Goal: Task Accomplishment & Management: Use online tool/utility

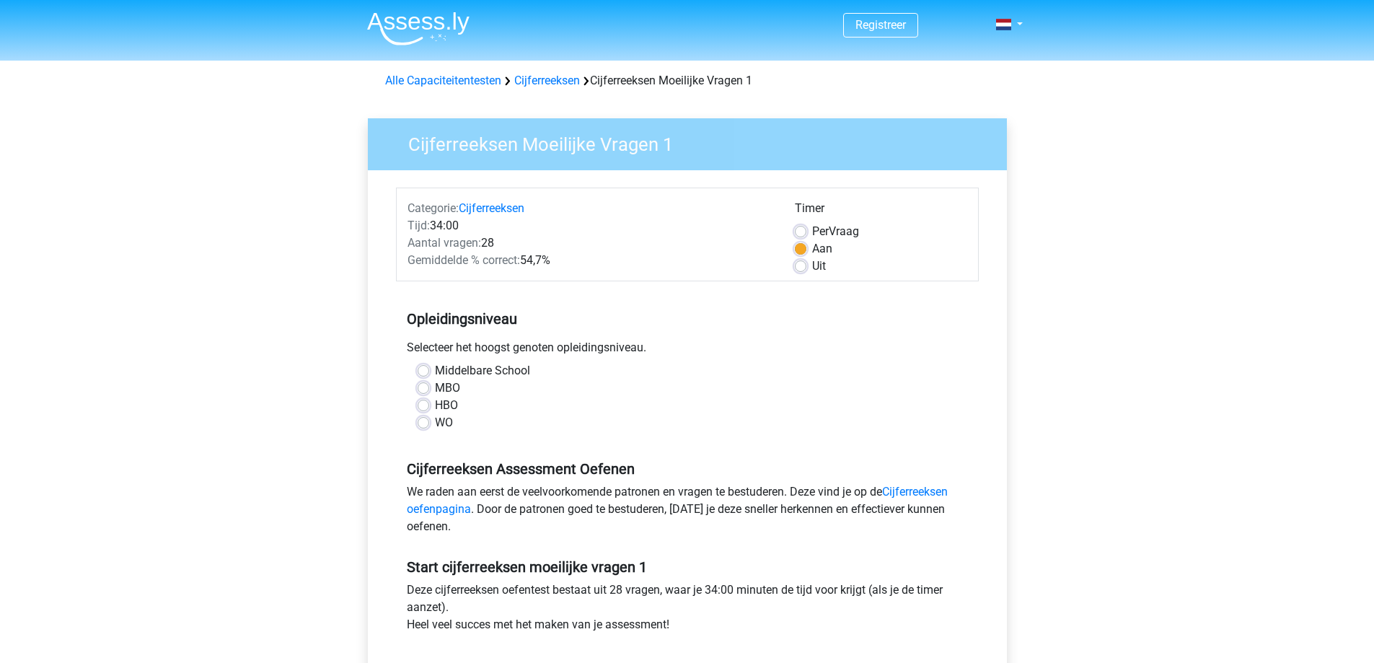
click at [435, 422] on label "WO" at bounding box center [444, 422] width 18 height 17
click at [424, 422] on input "WO" at bounding box center [423, 421] width 12 height 14
radio input "true"
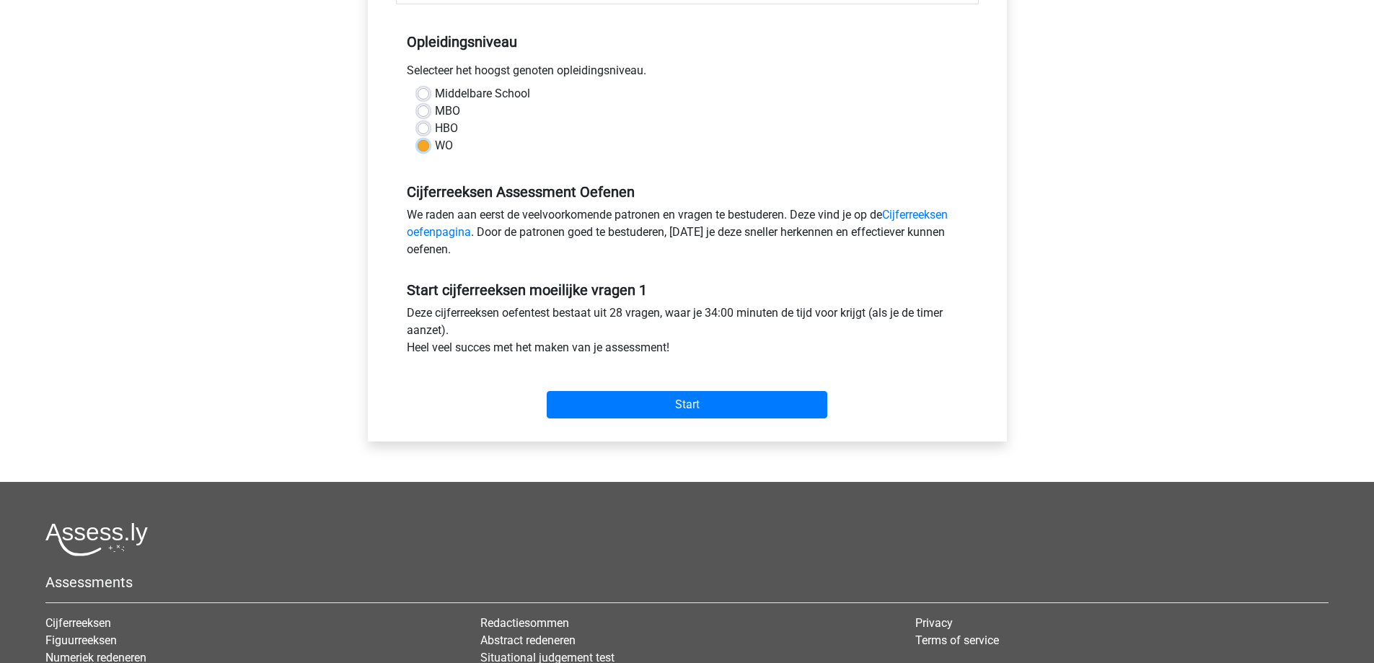
scroll to position [288, 0]
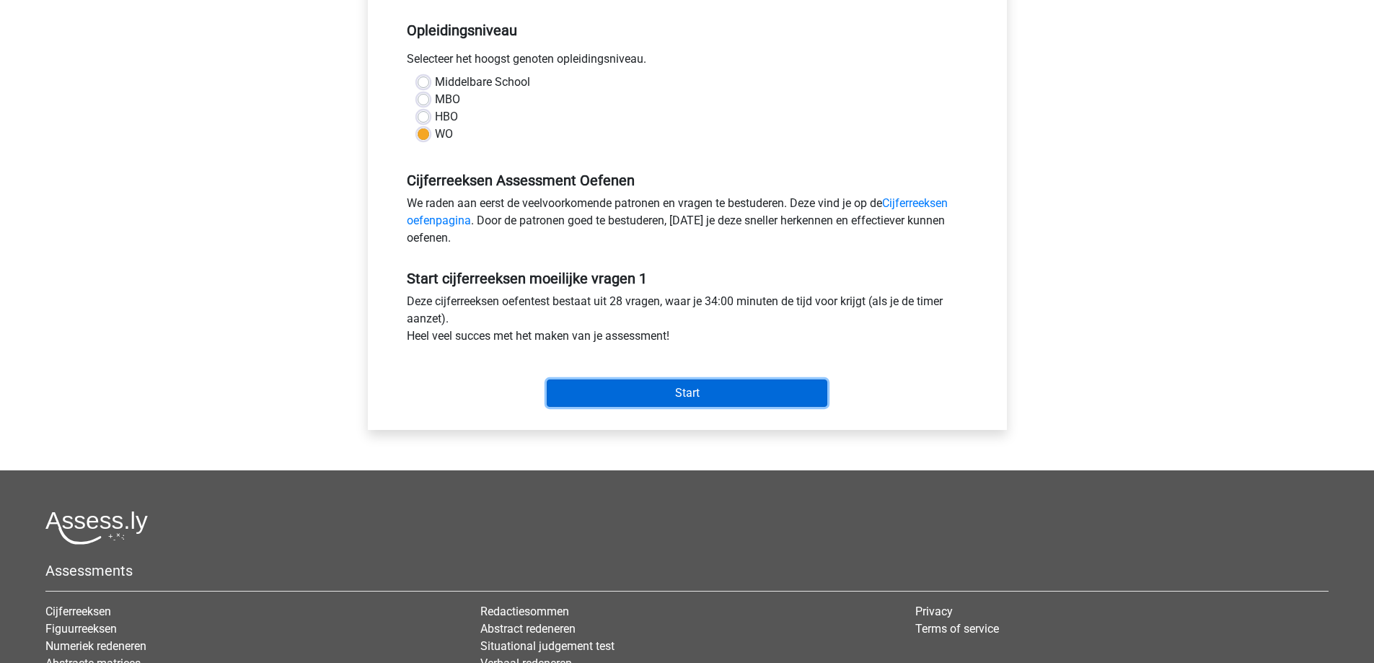
click at [644, 386] on input "Start" at bounding box center [687, 392] width 280 height 27
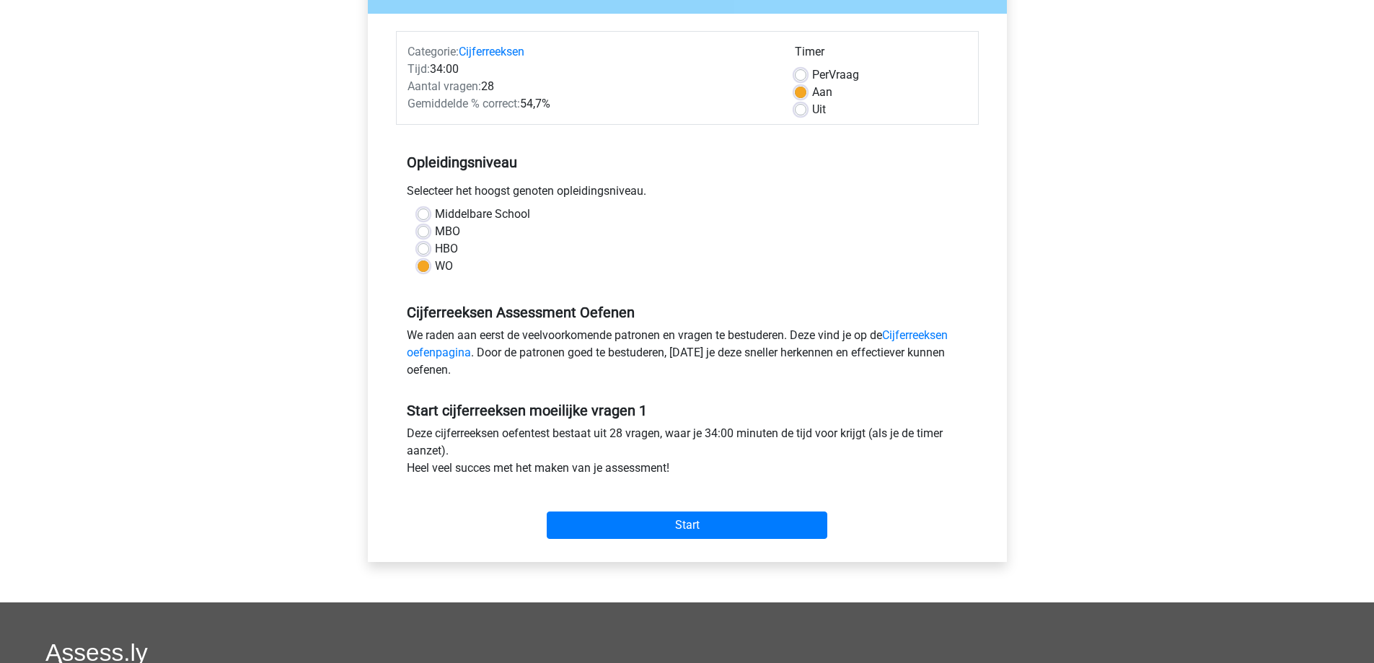
scroll to position [216, 0]
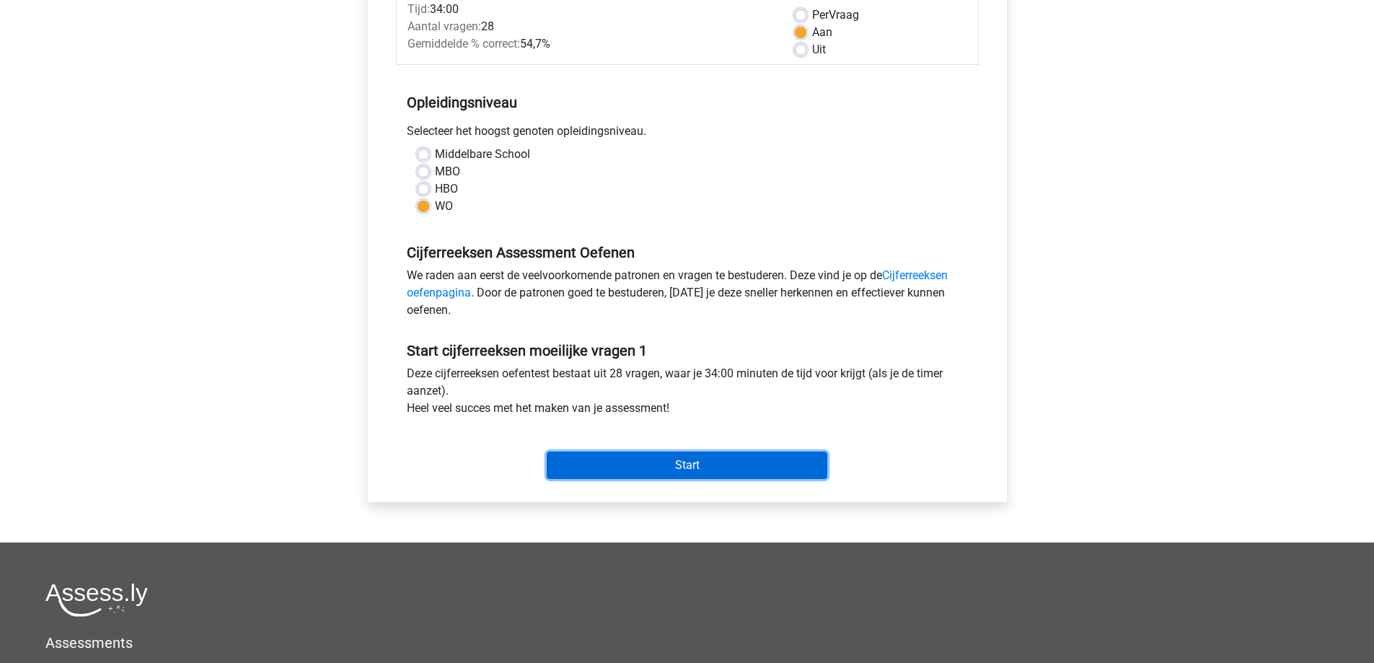
click at [718, 464] on input "Start" at bounding box center [687, 464] width 280 height 27
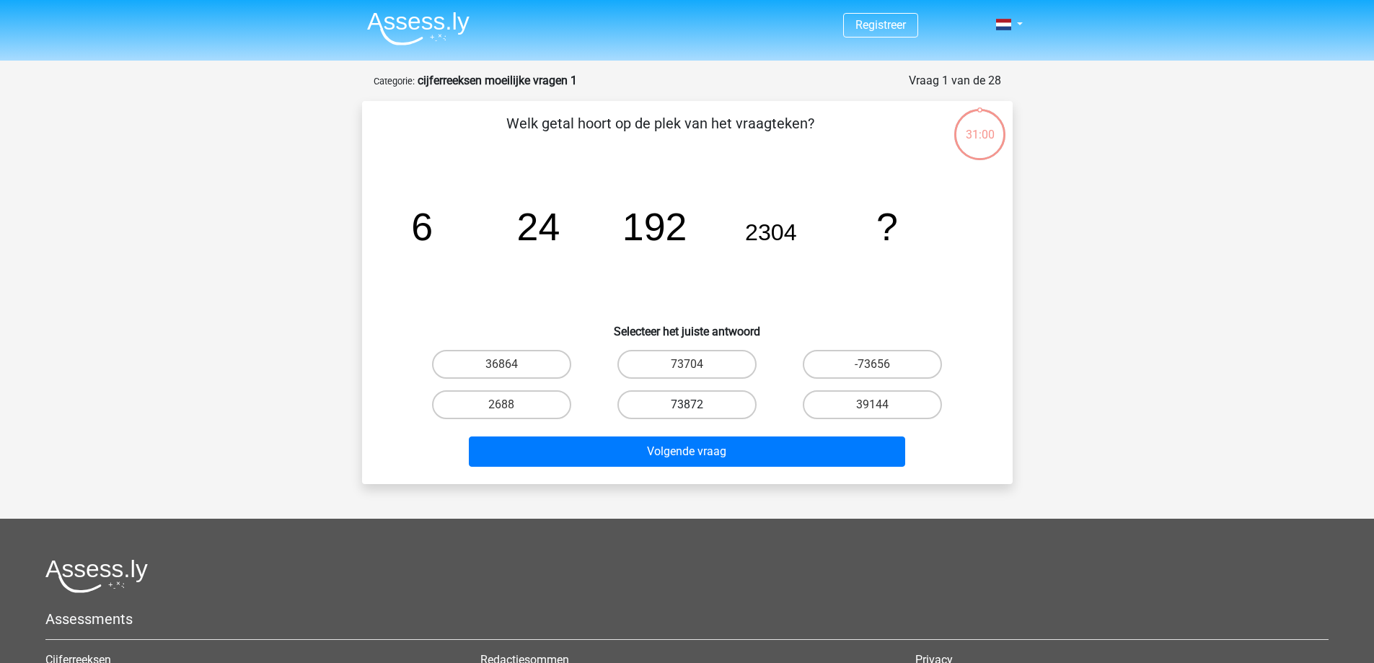
click at [645, 394] on label "73872" at bounding box center [686, 404] width 139 height 29
click at [686, 404] on input "73872" at bounding box center [690, 408] width 9 height 9
radio input "true"
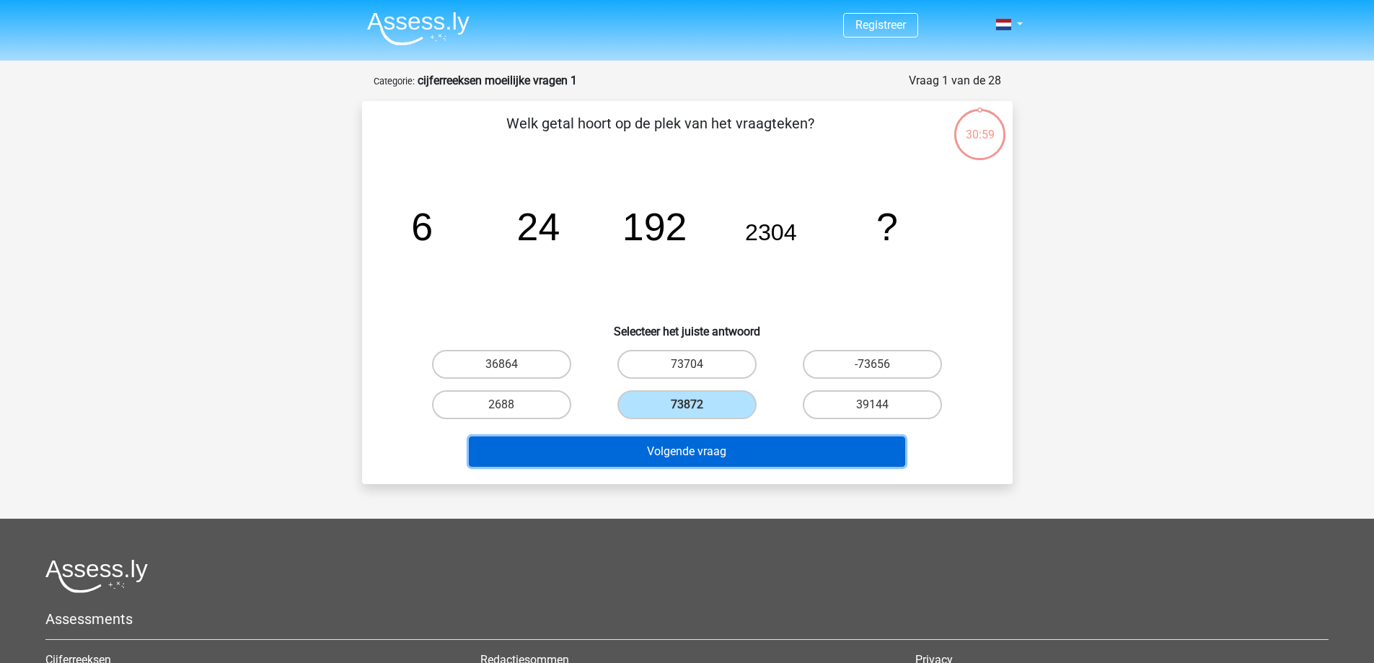
click at [722, 446] on button "Volgende vraag" at bounding box center [687, 451] width 436 height 30
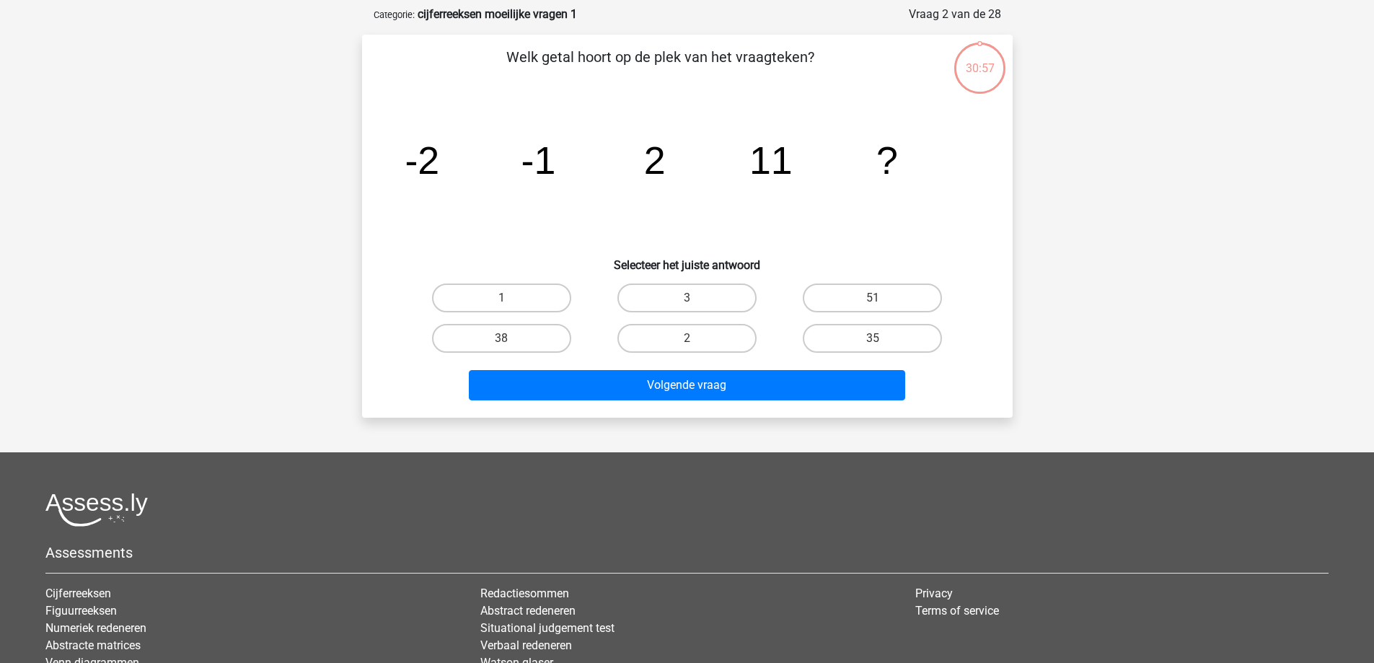
scroll to position [72, 0]
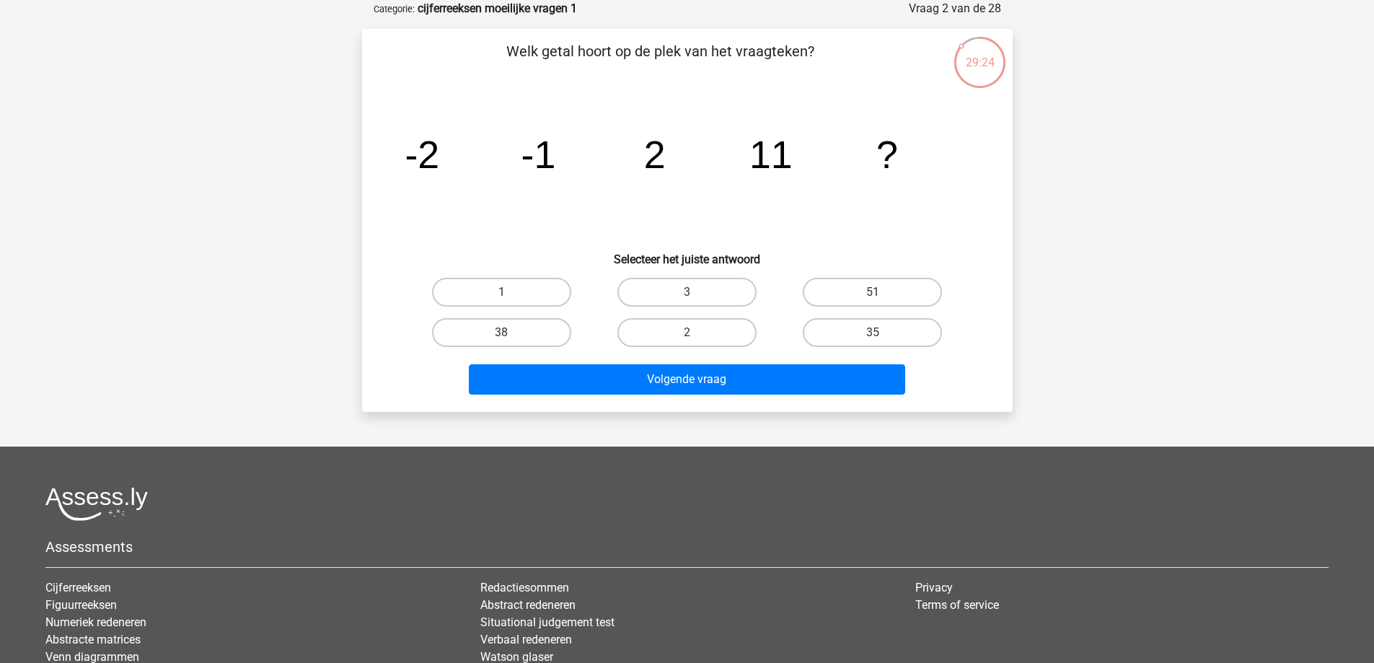
click at [508, 337] on input "38" at bounding box center [505, 336] width 9 height 9
radio input "true"
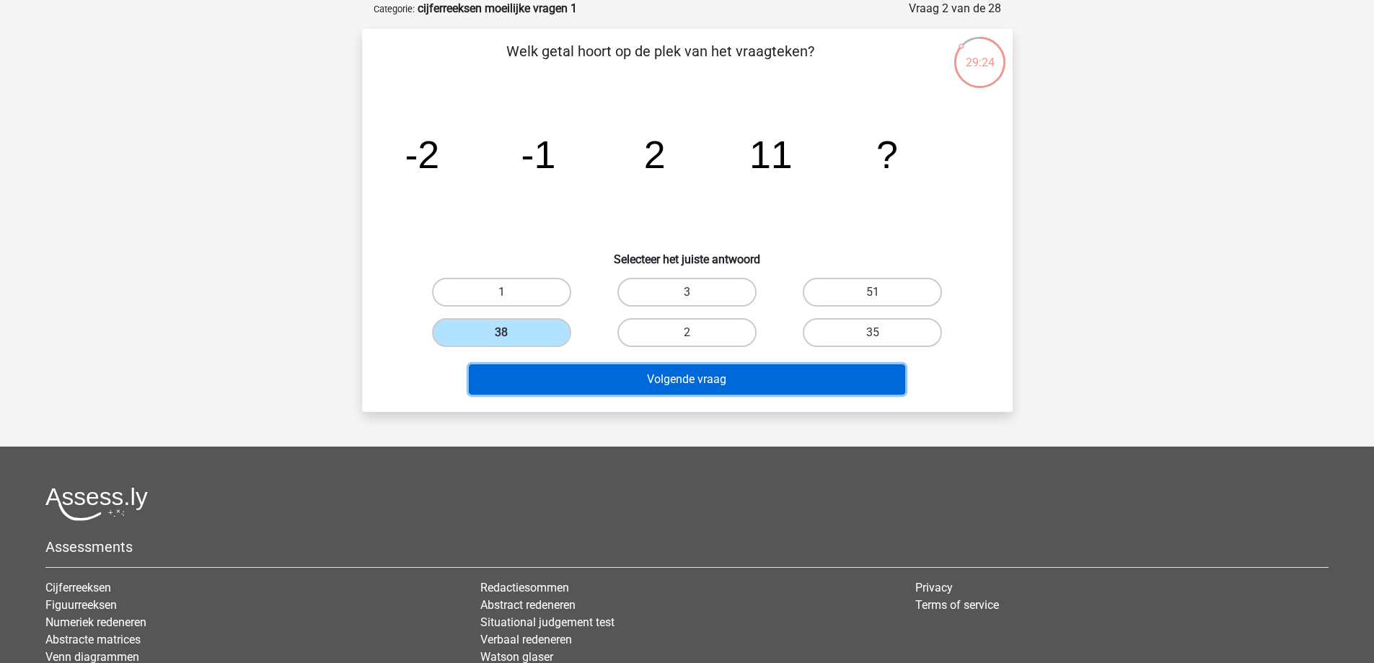
click at [645, 379] on button "Volgende vraag" at bounding box center [687, 379] width 436 height 30
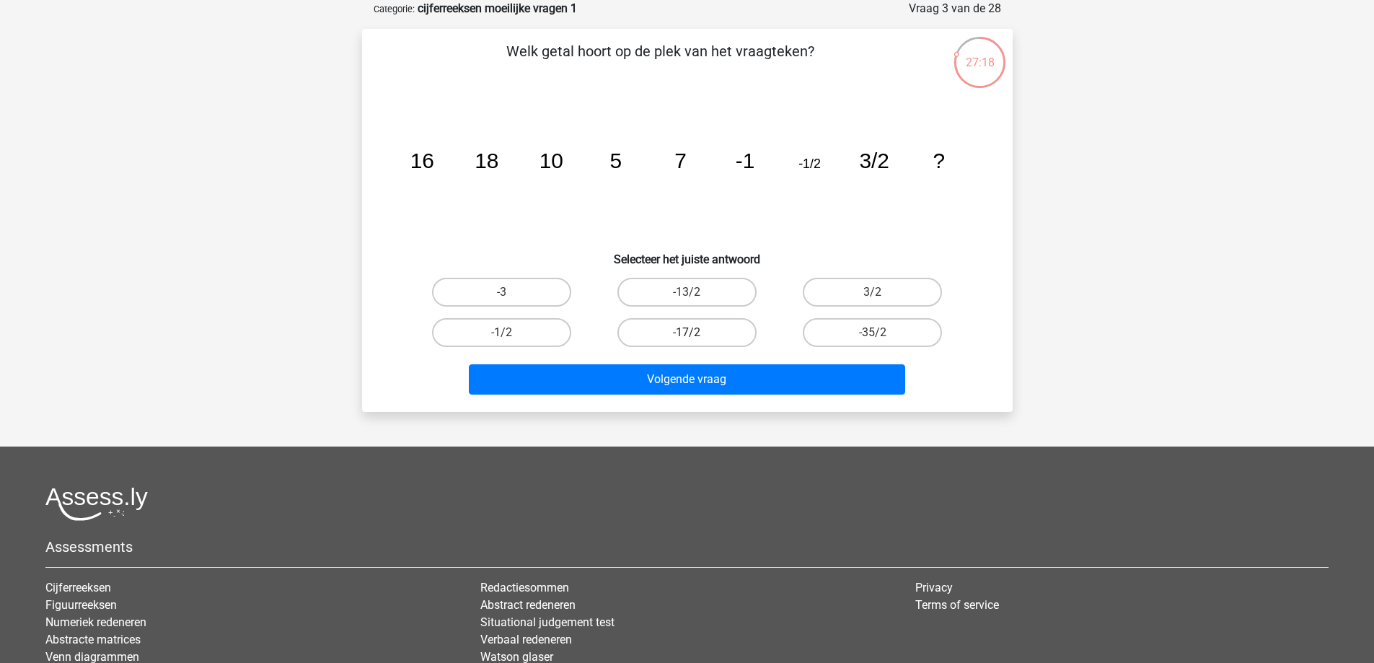
click at [730, 336] on label "-17/2" at bounding box center [686, 332] width 139 height 29
click at [696, 336] on input "-17/2" at bounding box center [690, 336] width 9 height 9
radio input "true"
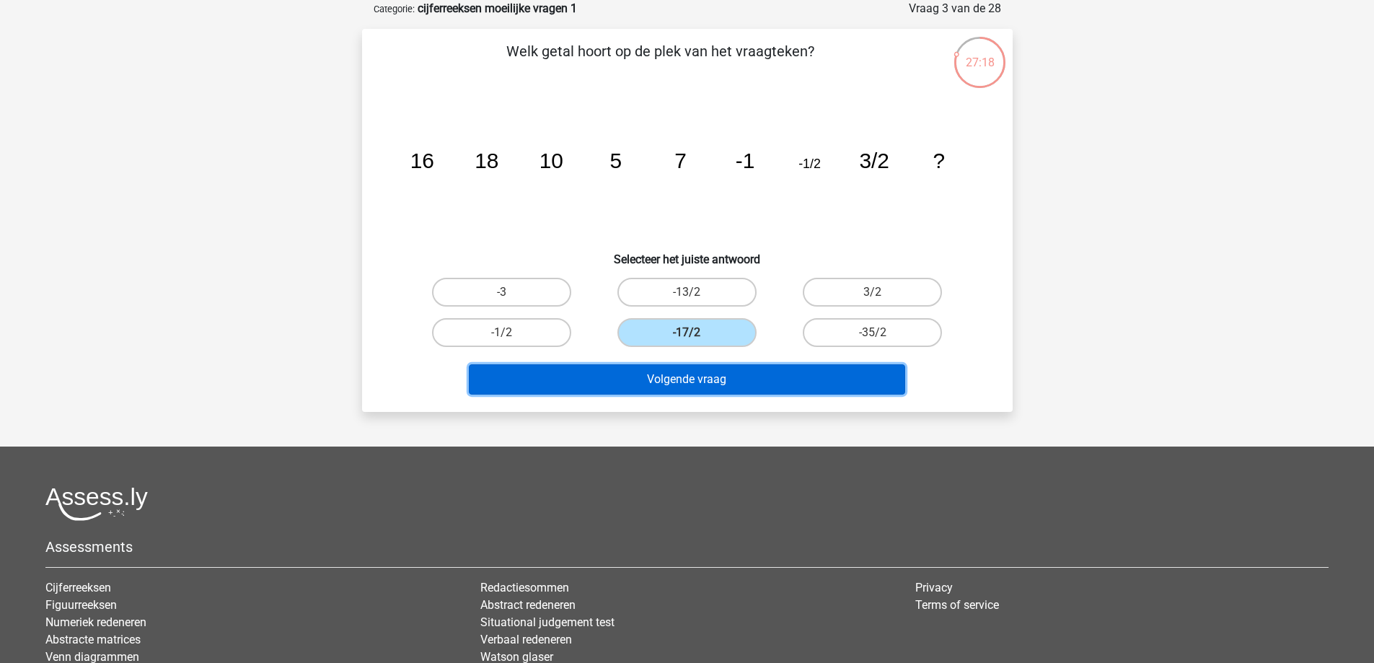
click at [726, 381] on button "Volgende vraag" at bounding box center [687, 379] width 436 height 30
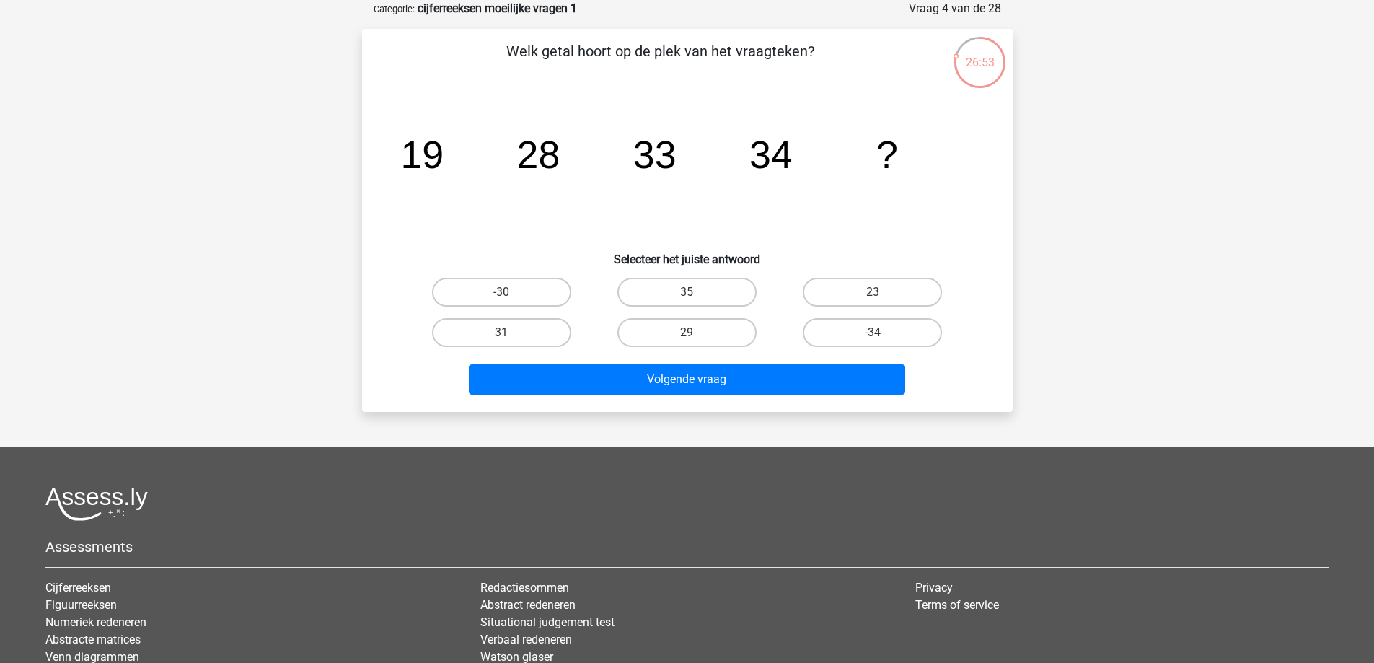
click at [509, 315] on div "31" at bounding box center [501, 332] width 185 height 40
click at [502, 341] on input "31" at bounding box center [505, 336] width 9 height 9
radio input "true"
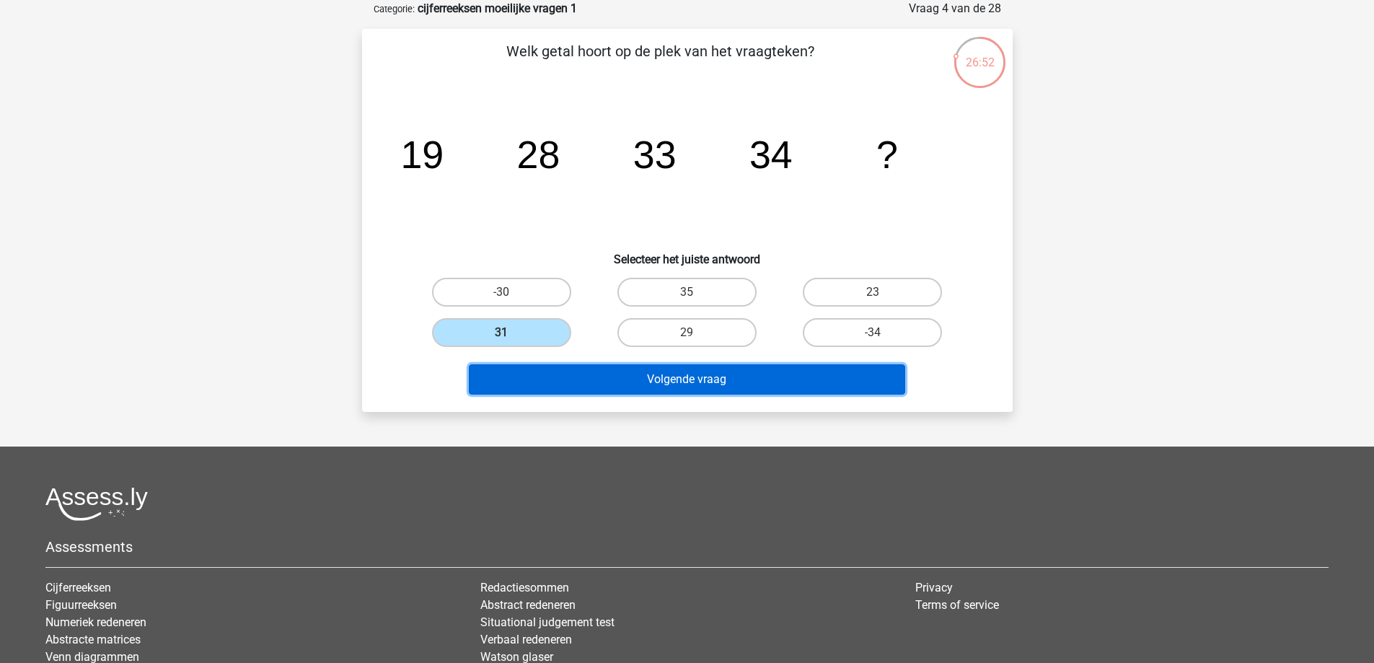
click at [668, 376] on button "Volgende vraag" at bounding box center [687, 379] width 436 height 30
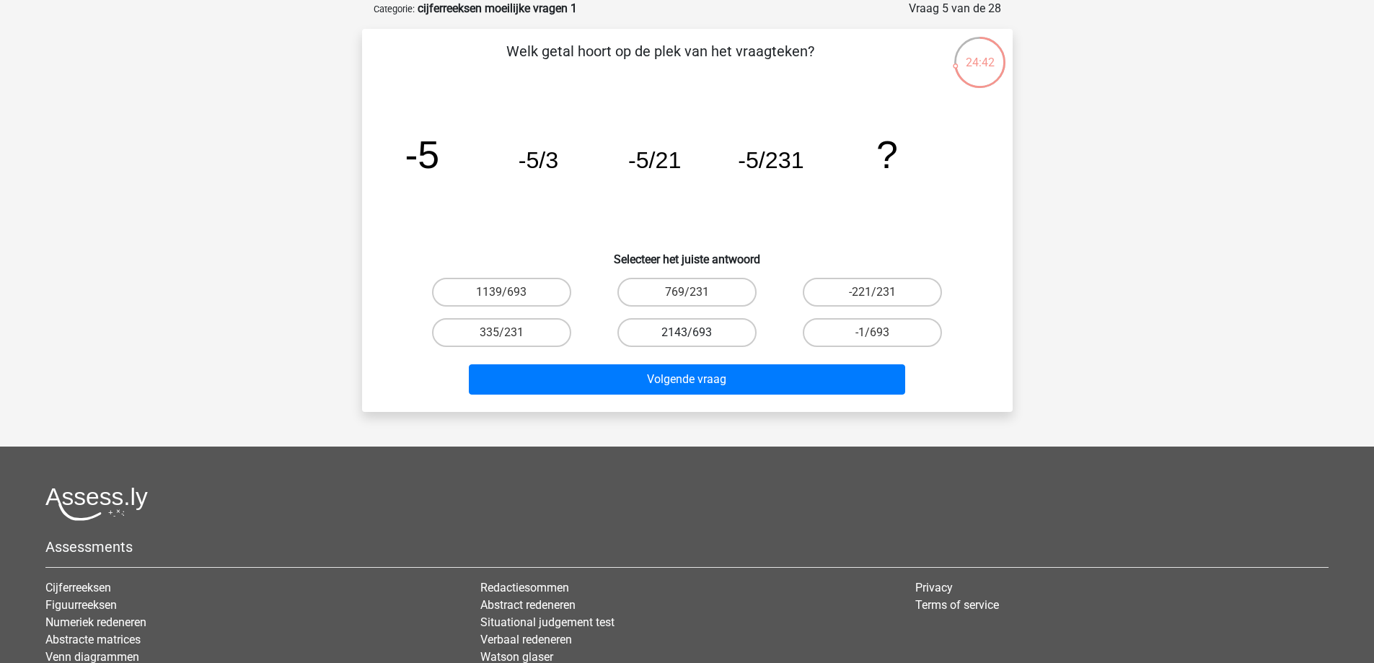
click at [727, 335] on label "2143/693" at bounding box center [686, 332] width 139 height 29
click at [696, 335] on input "2143/693" at bounding box center [690, 336] width 9 height 9
radio input "true"
click at [845, 333] on label "-1/693" at bounding box center [871, 332] width 139 height 29
click at [872, 333] on input "-1/693" at bounding box center [876, 336] width 9 height 9
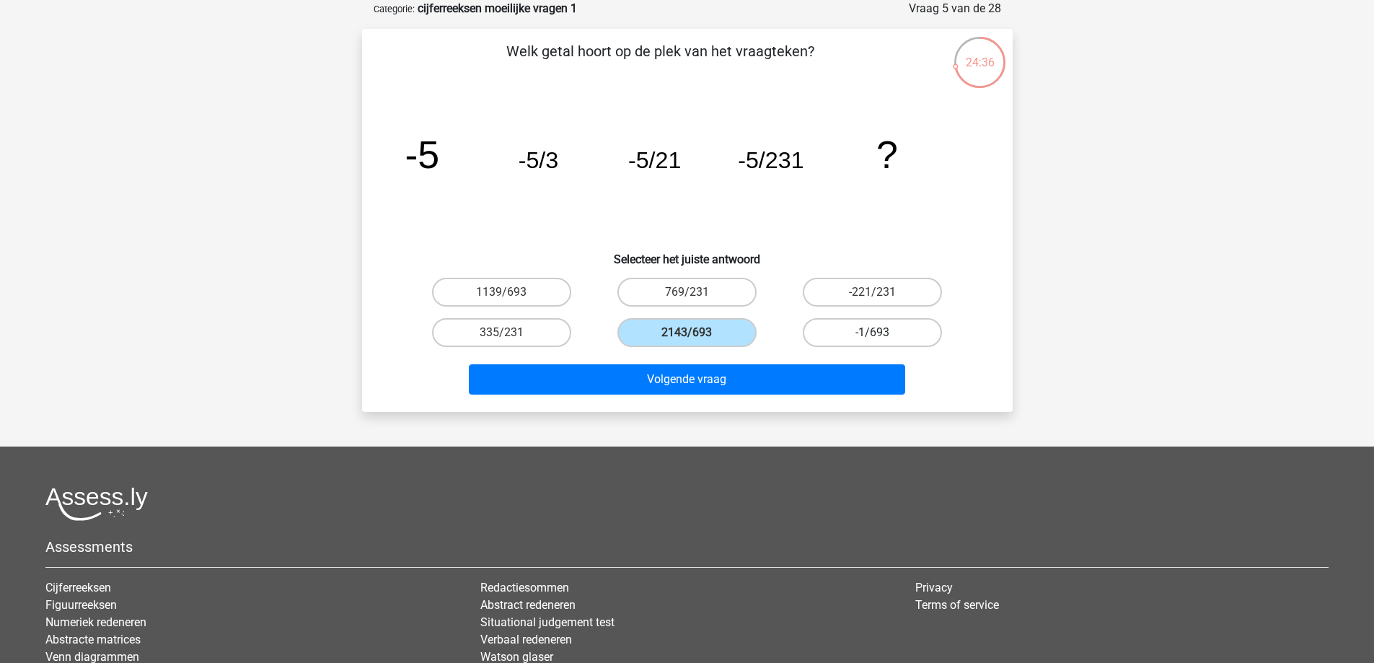
radio input "true"
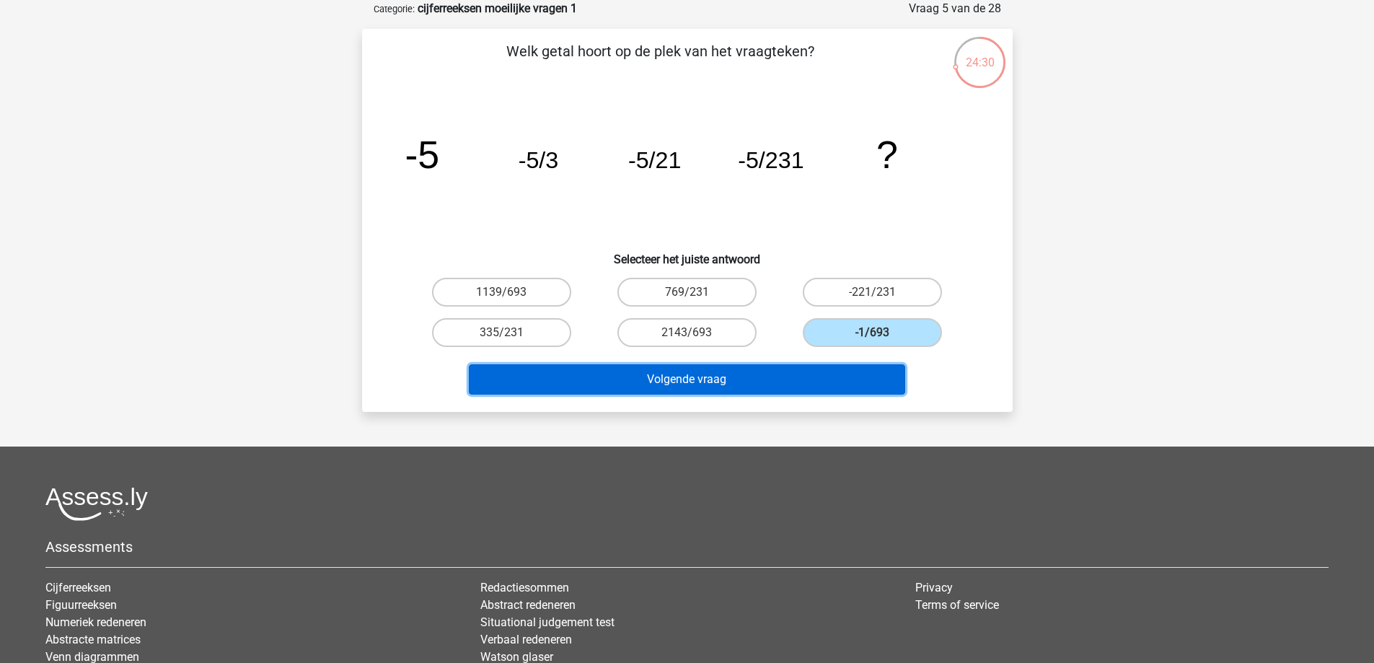
click at [840, 389] on button "Volgende vraag" at bounding box center [687, 379] width 436 height 30
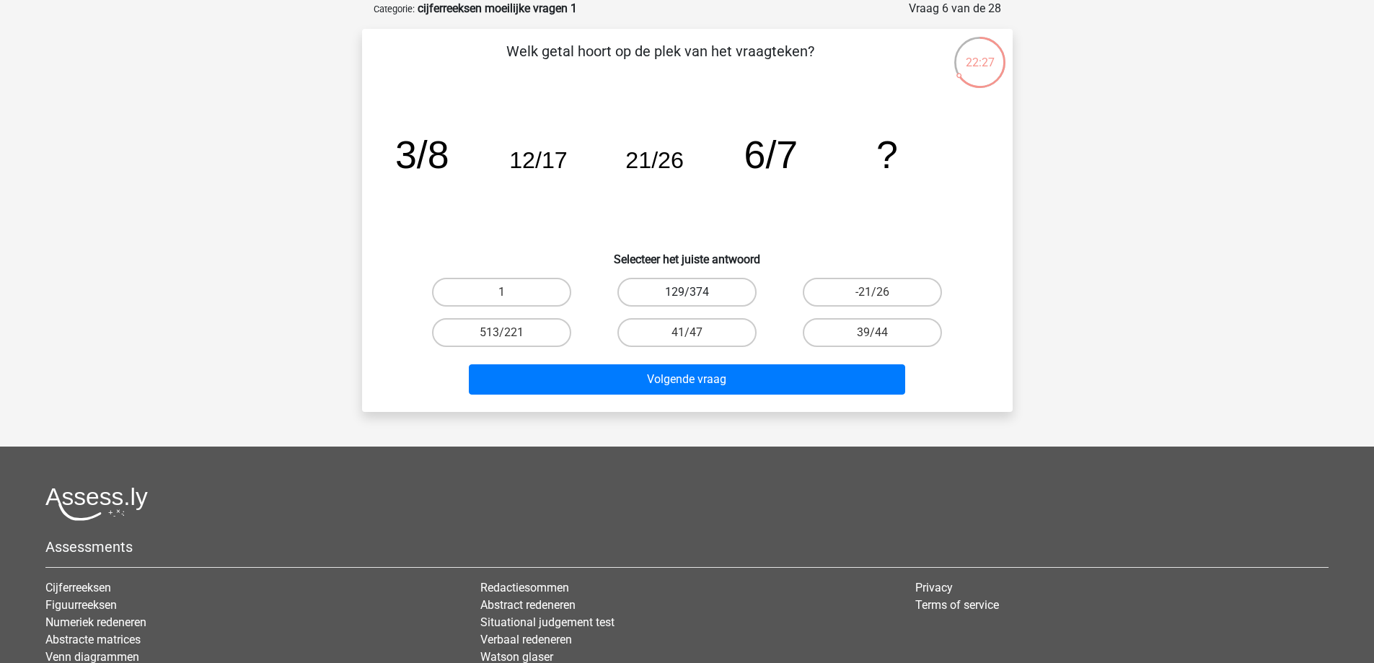
click at [743, 282] on label "129/374" at bounding box center [686, 292] width 139 height 29
click at [696, 292] on input "129/374" at bounding box center [690, 296] width 9 height 9
radio input "true"
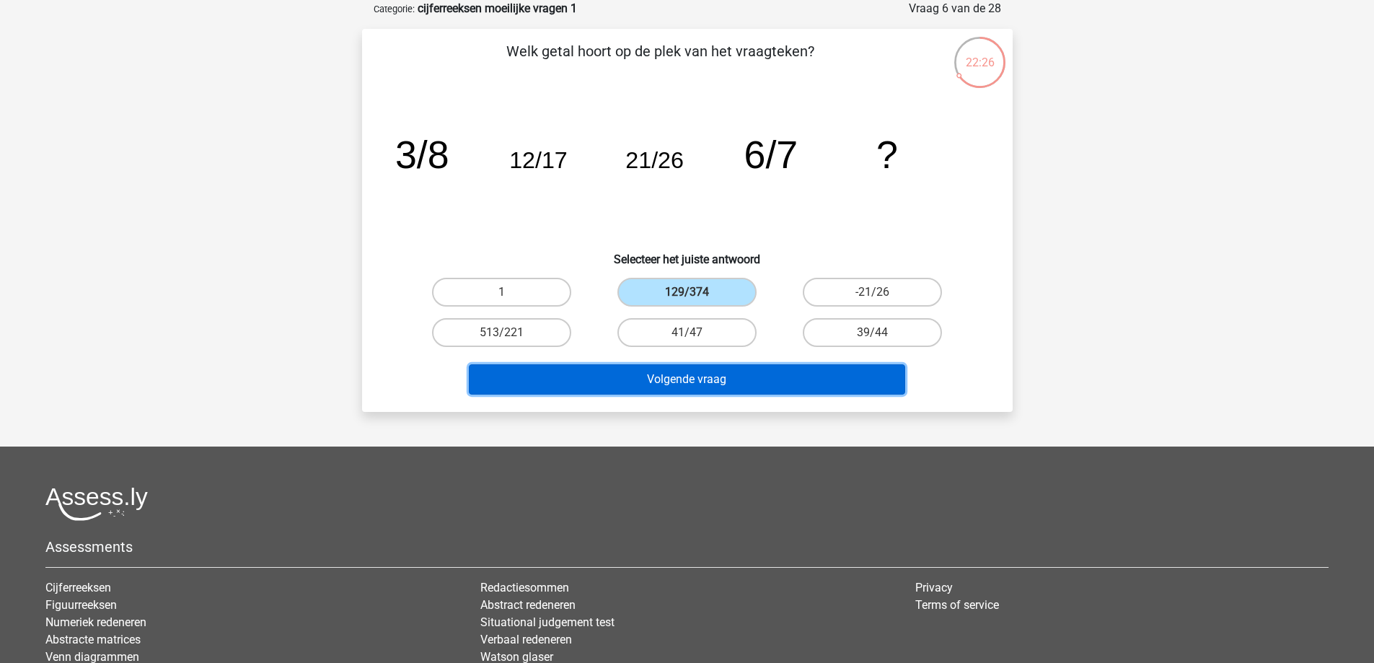
click at [743, 378] on button "Volgende vraag" at bounding box center [687, 379] width 436 height 30
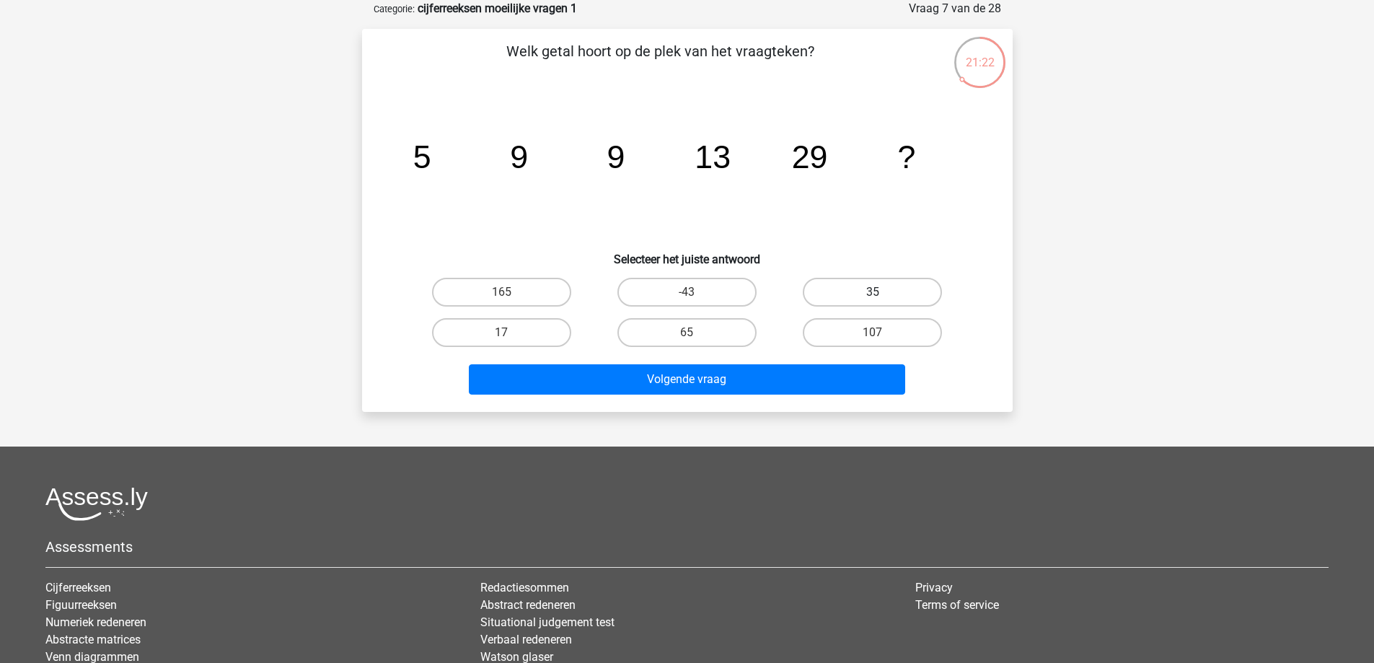
click at [925, 284] on label "35" at bounding box center [871, 292] width 139 height 29
click at [882, 292] on input "35" at bounding box center [876, 296] width 9 height 9
radio input "true"
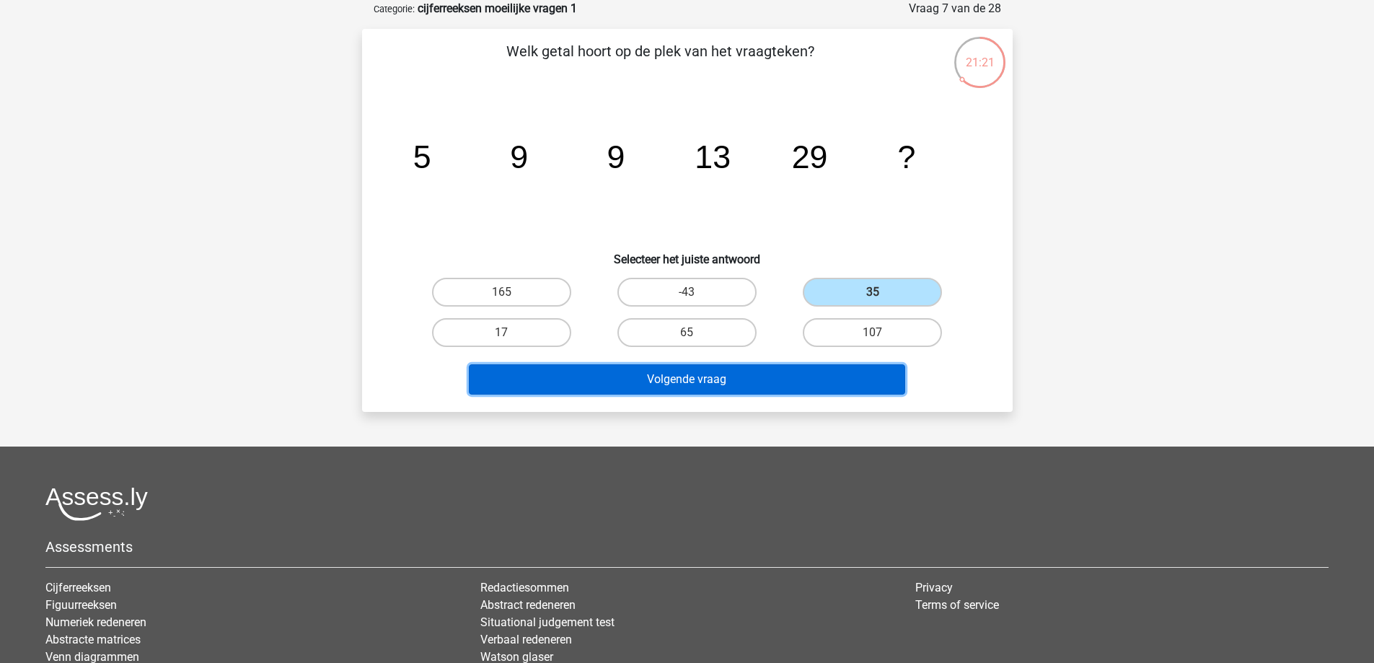
click at [814, 365] on button "Volgende vraag" at bounding box center [687, 379] width 436 height 30
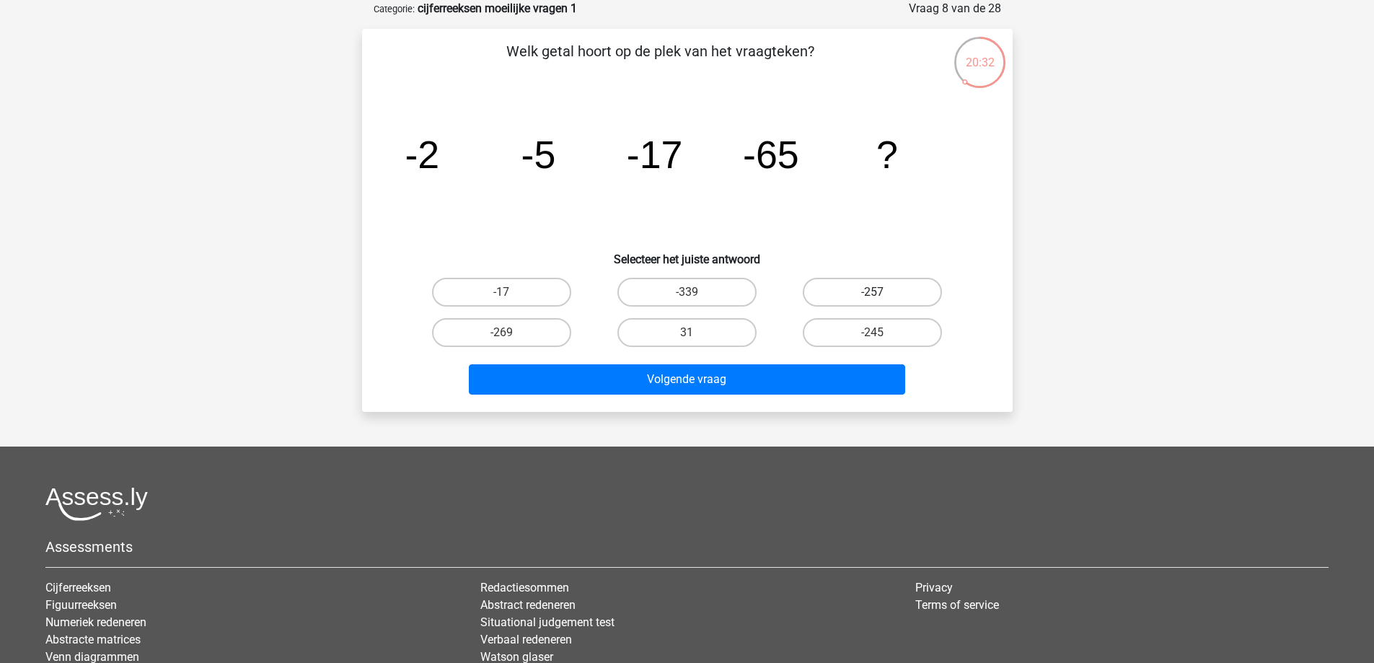
click at [864, 287] on label "-257" at bounding box center [871, 292] width 139 height 29
click at [872, 292] on input "-257" at bounding box center [876, 296] width 9 height 9
radio input "true"
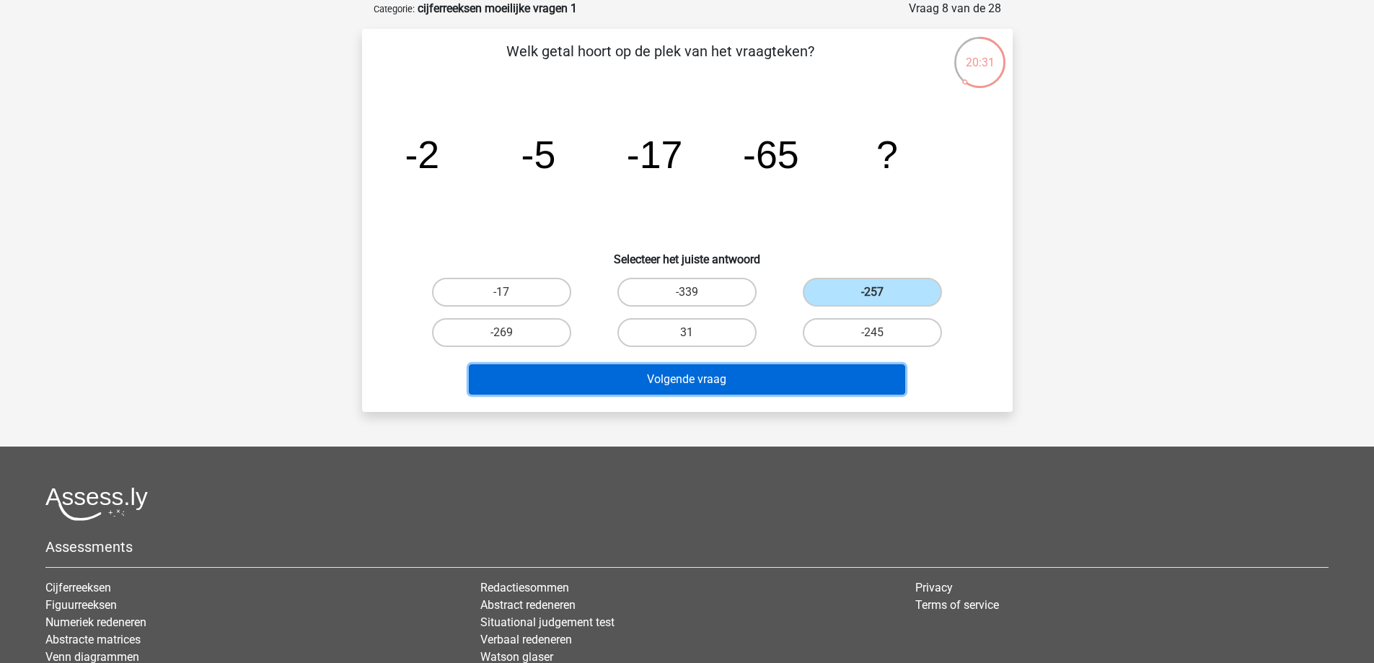
click at [822, 368] on button "Volgende vraag" at bounding box center [687, 379] width 436 height 30
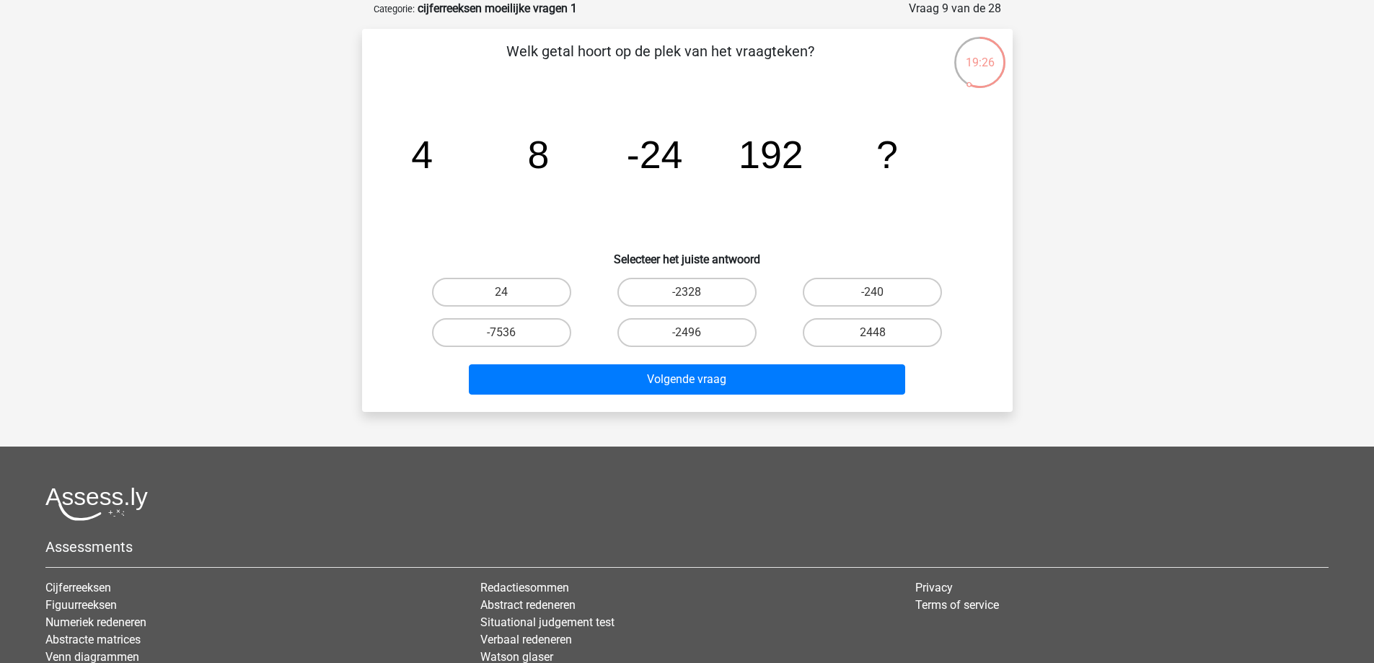
click at [208, 528] on div "Assessments Cijferreeksen Figuurreeksen Numeriek redeneren Abstracte matrices V…" at bounding box center [687, 608] width 1304 height 242
click at [900, 291] on label "-240" at bounding box center [871, 292] width 139 height 29
click at [882, 292] on input "-240" at bounding box center [876, 296] width 9 height 9
radio input "true"
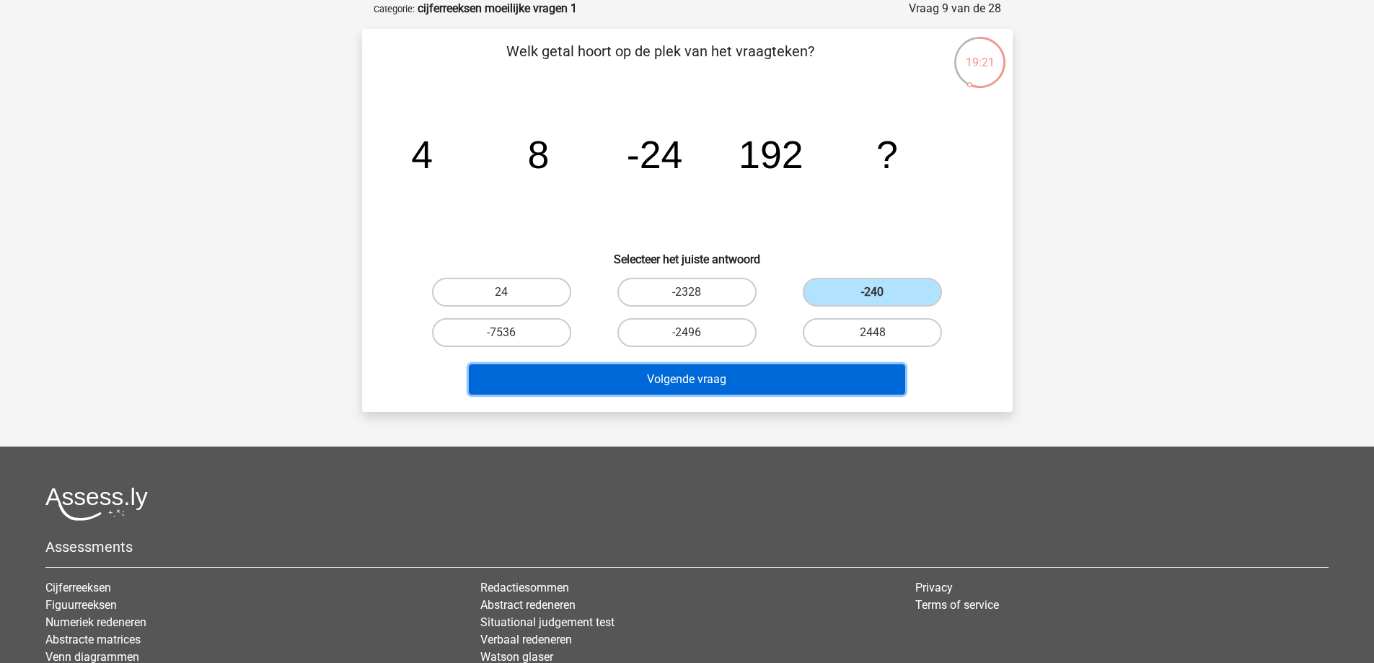
click at [828, 376] on button "Volgende vraag" at bounding box center [687, 379] width 436 height 30
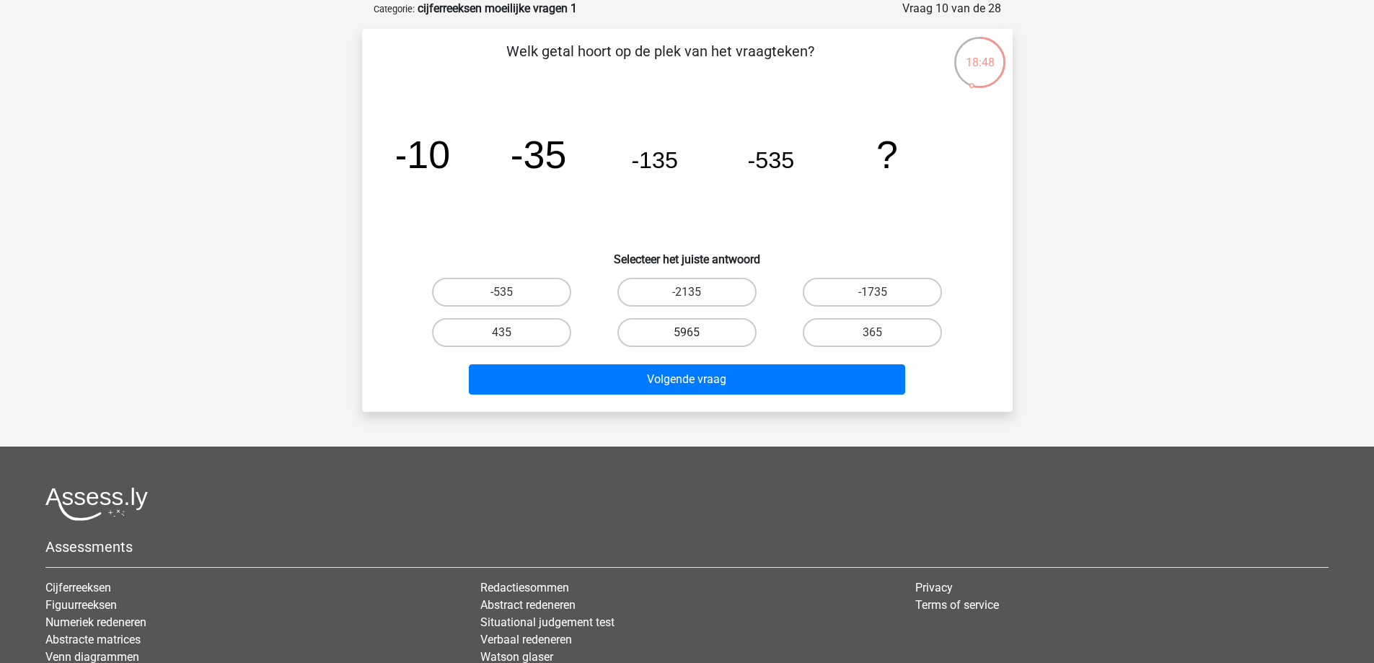
click at [738, 322] on label "5965" at bounding box center [686, 332] width 139 height 29
click at [696, 332] on input "5965" at bounding box center [690, 336] width 9 height 9
radio input "true"
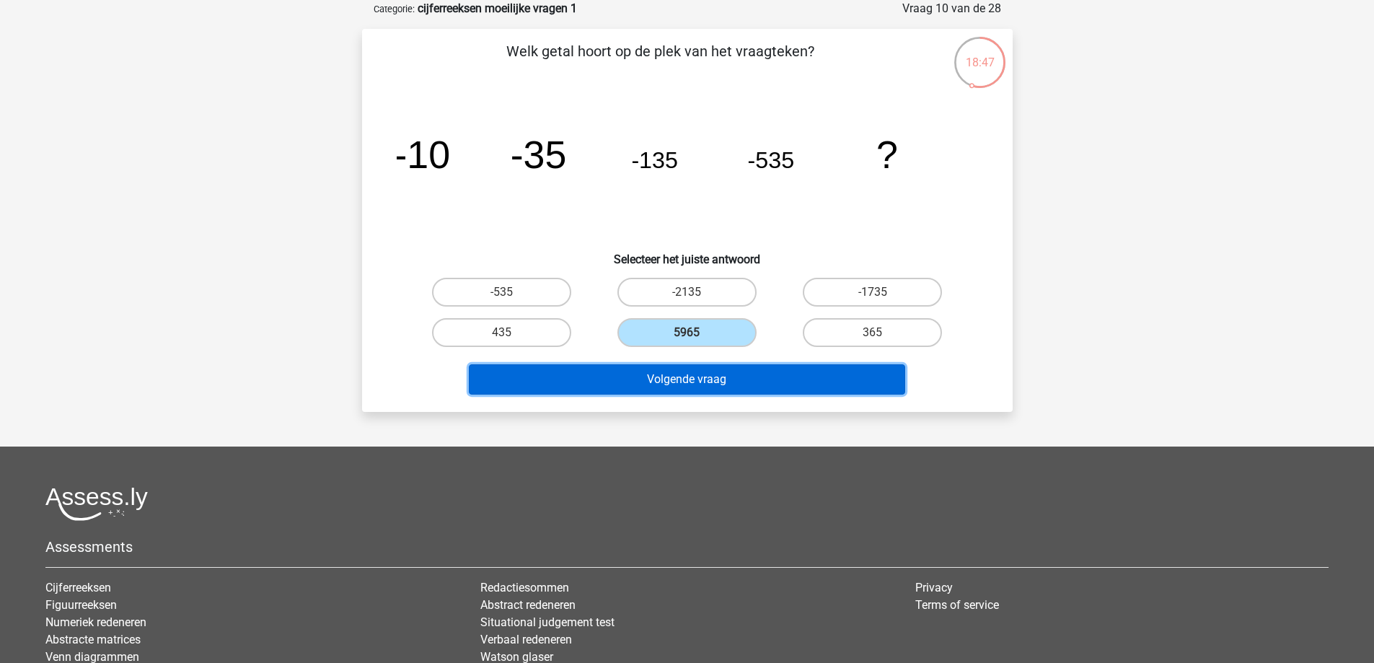
click at [742, 374] on button "Volgende vraag" at bounding box center [687, 379] width 436 height 30
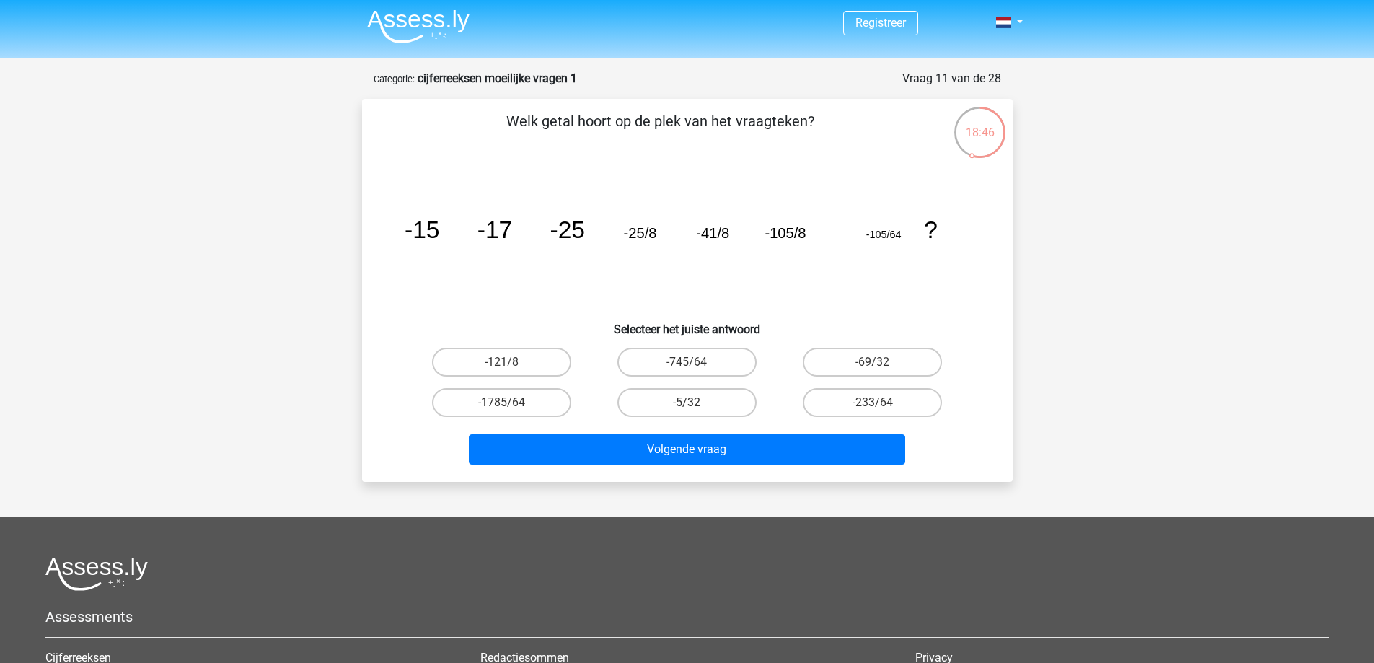
scroll to position [0, 0]
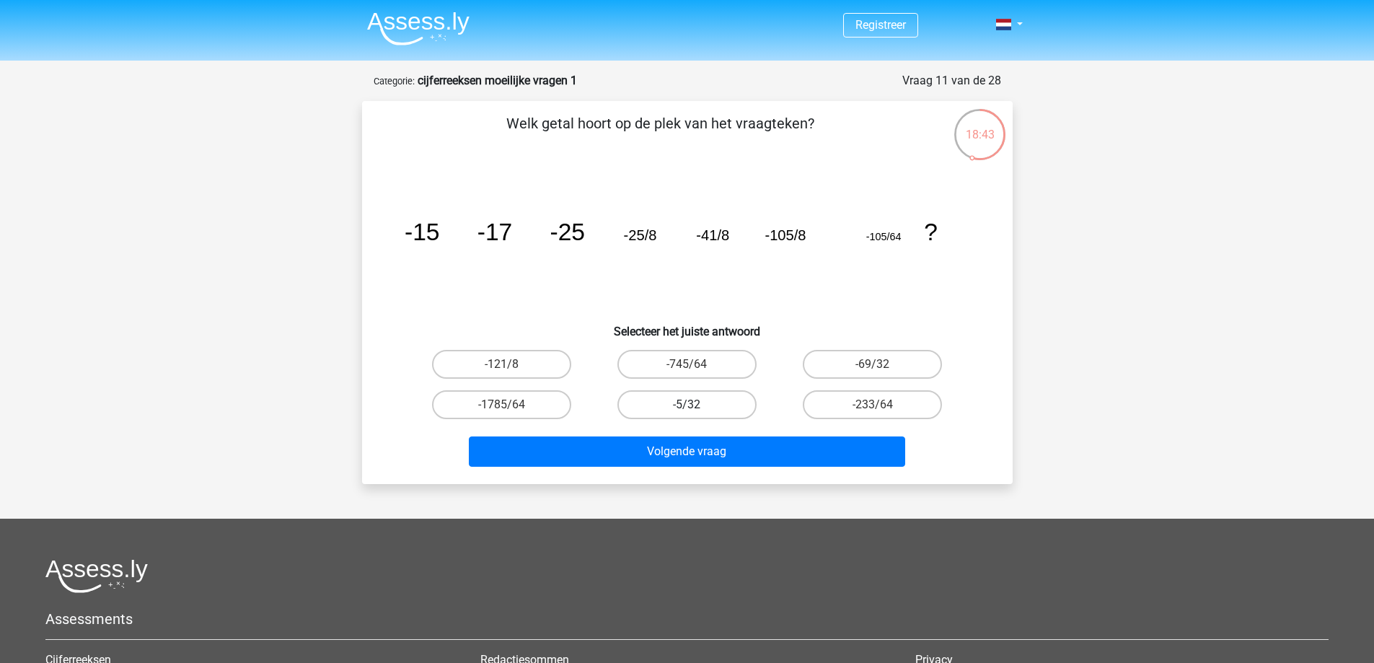
click at [701, 404] on label "-5/32" at bounding box center [686, 404] width 139 height 29
click at [696, 404] on input "-5/32" at bounding box center [690, 408] width 9 height 9
radio input "true"
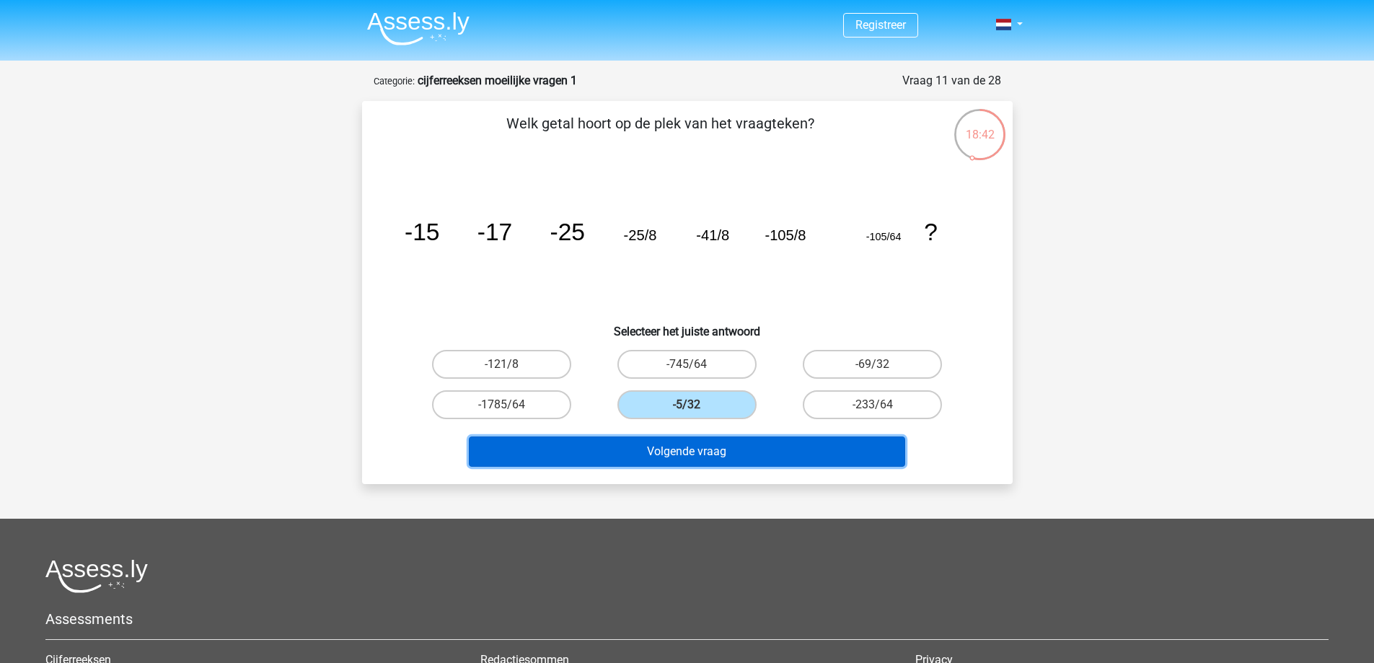
click at [728, 465] on button "Volgende vraag" at bounding box center [687, 451] width 436 height 30
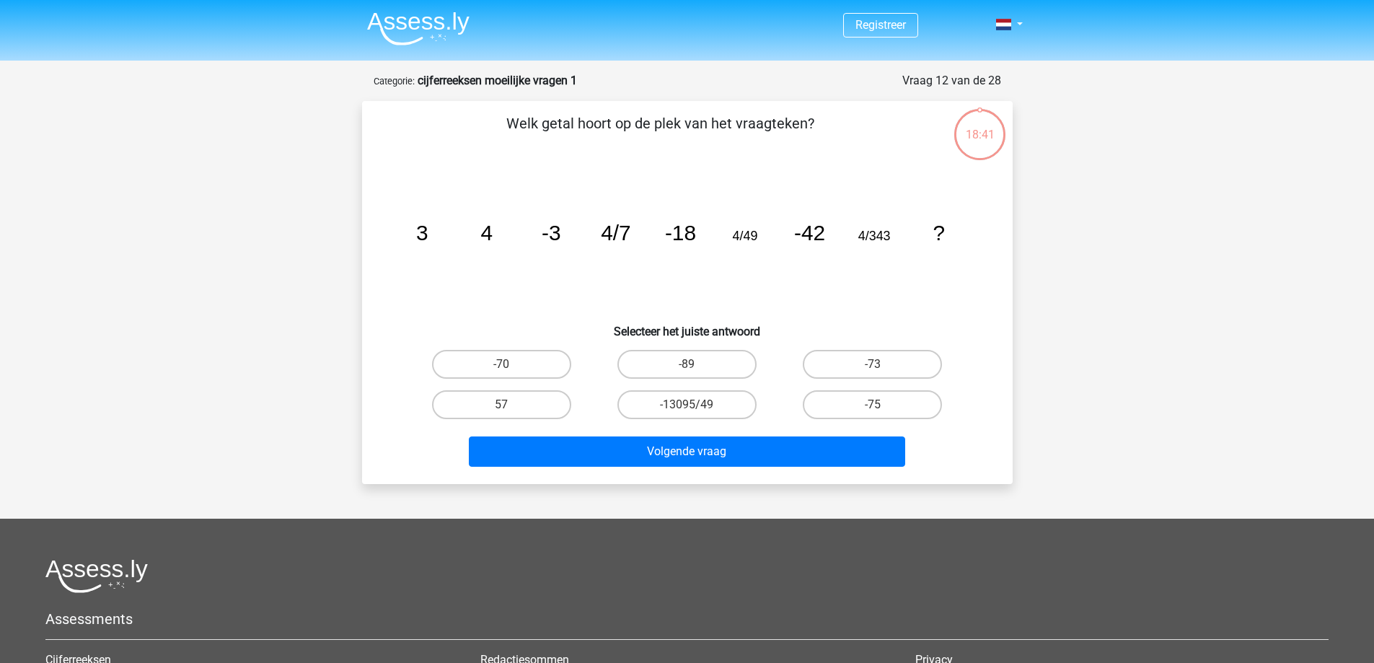
scroll to position [72, 0]
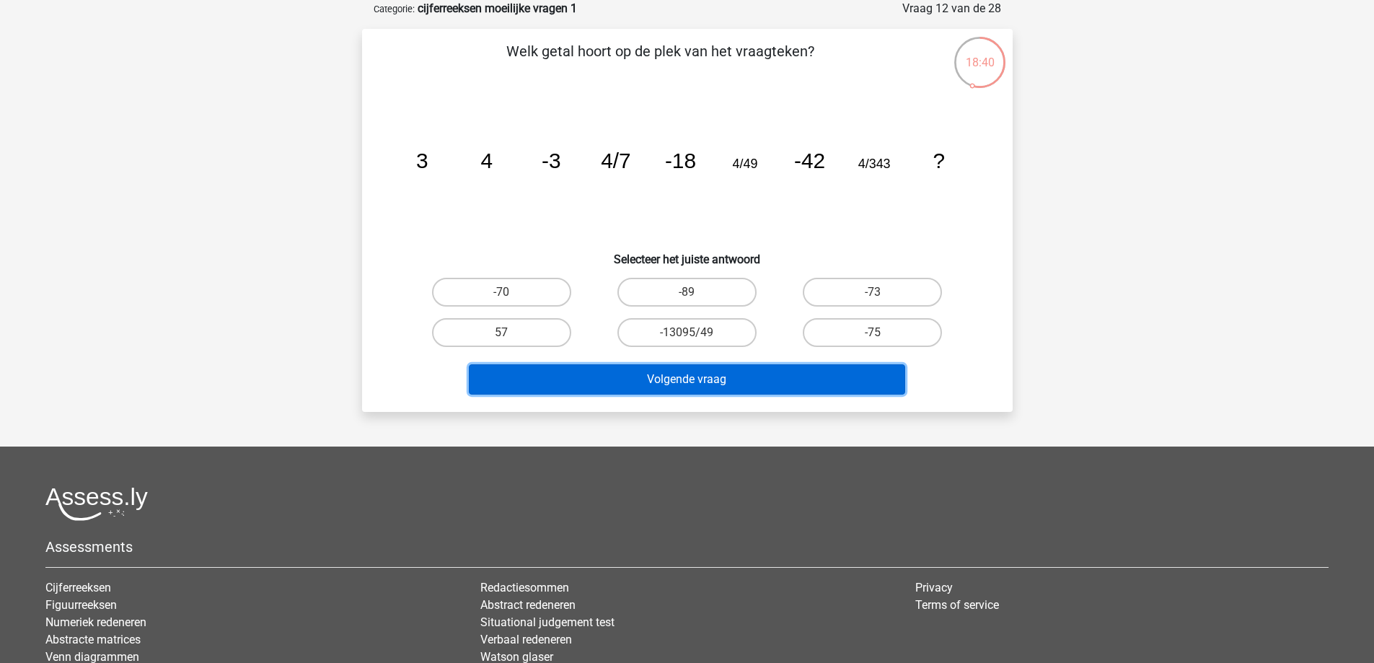
click at [740, 381] on button "Volgende vraag" at bounding box center [687, 379] width 436 height 30
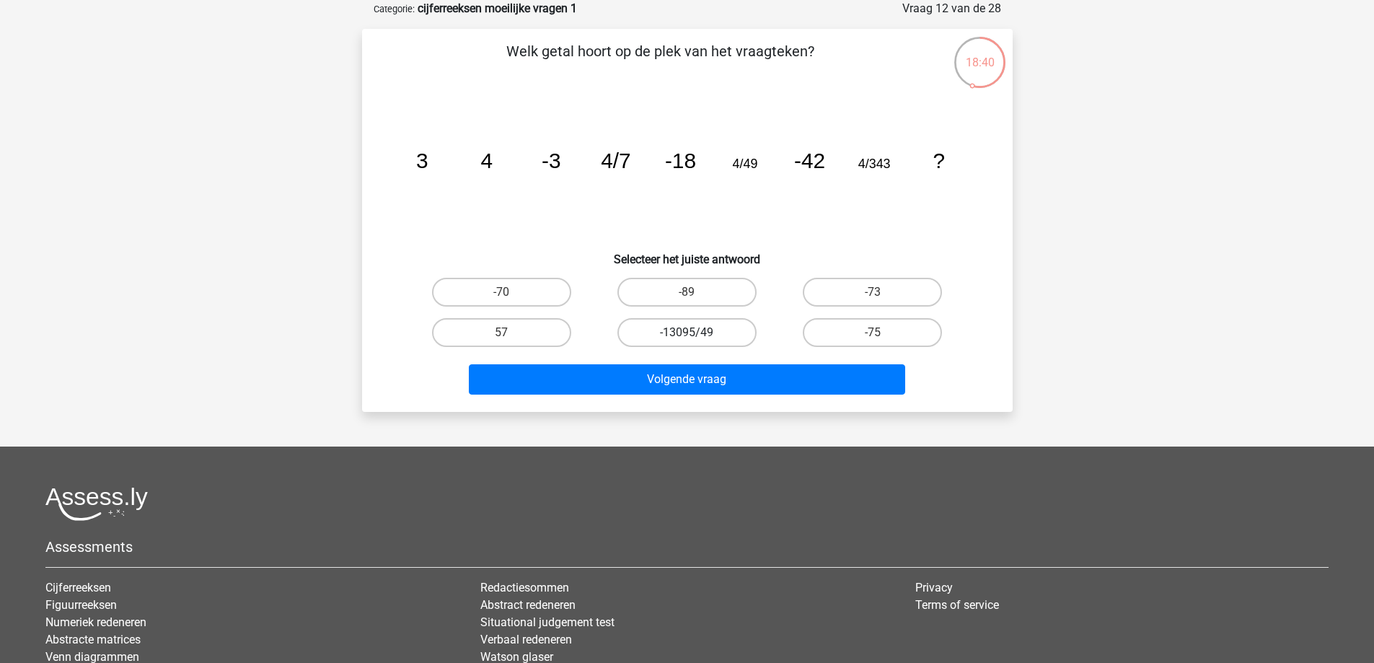
click at [642, 328] on label "-13095/49" at bounding box center [686, 332] width 139 height 29
click at [686, 332] on input "-13095/49" at bounding box center [690, 336] width 9 height 9
radio input "true"
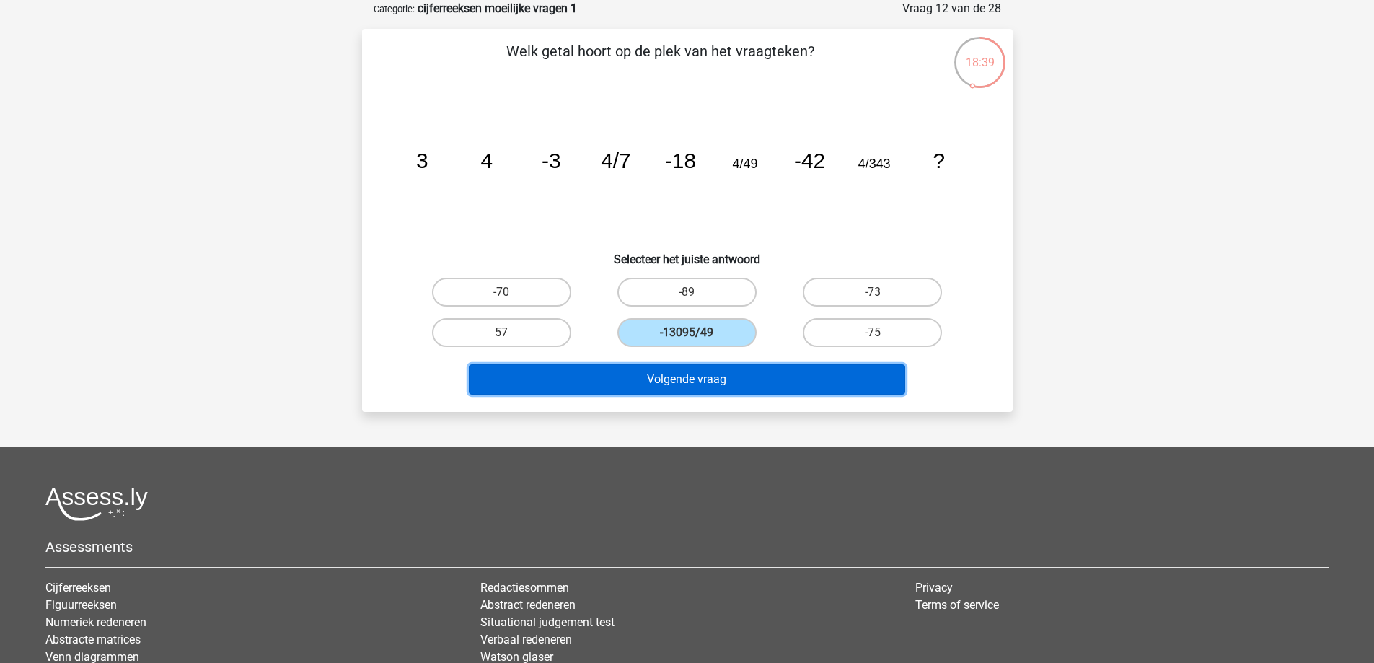
click at [657, 384] on button "Volgende vraag" at bounding box center [687, 379] width 436 height 30
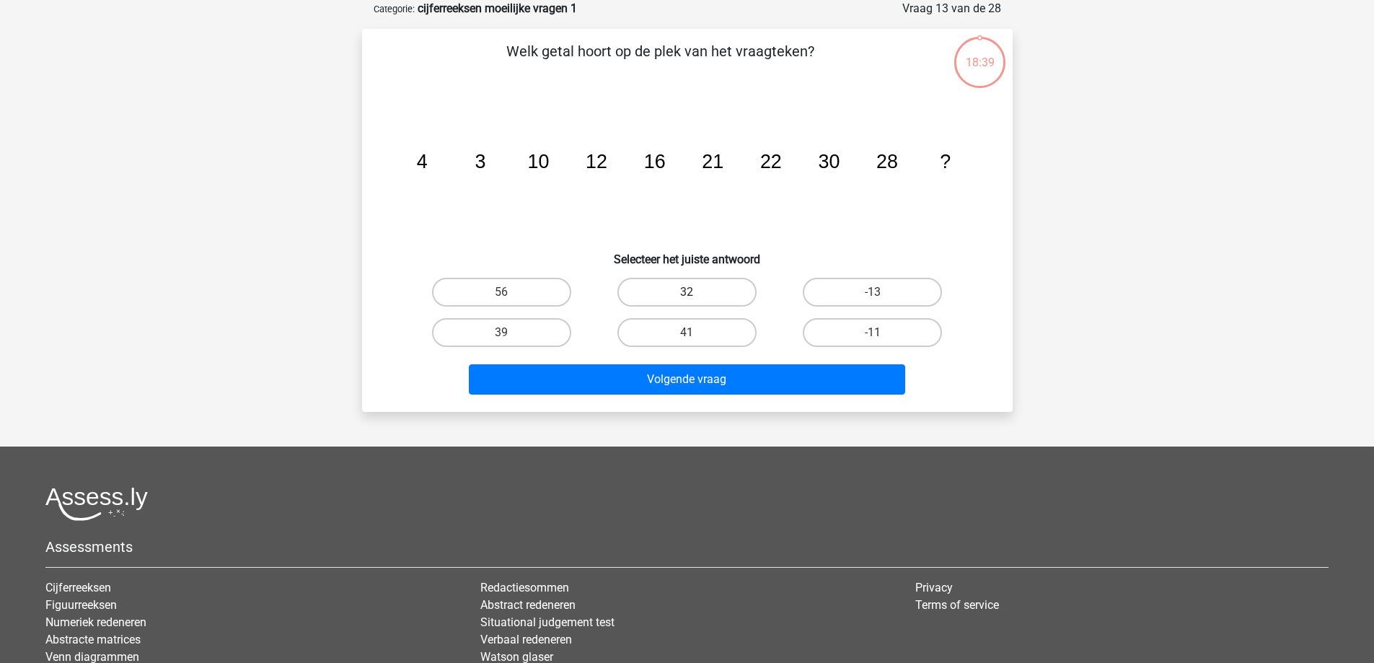
click at [723, 300] on label "32" at bounding box center [686, 292] width 139 height 29
click at [696, 300] on input "32" at bounding box center [690, 296] width 9 height 9
radio input "true"
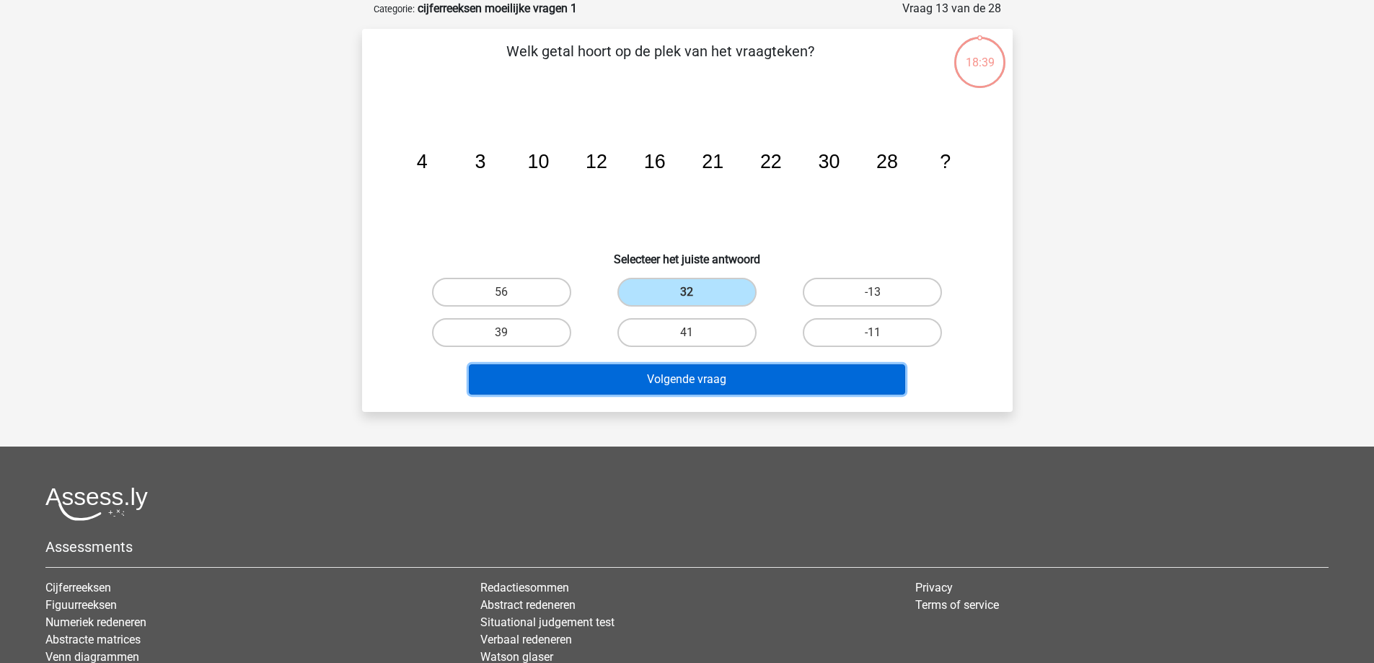
click at [712, 369] on button "Volgende vraag" at bounding box center [687, 379] width 436 height 30
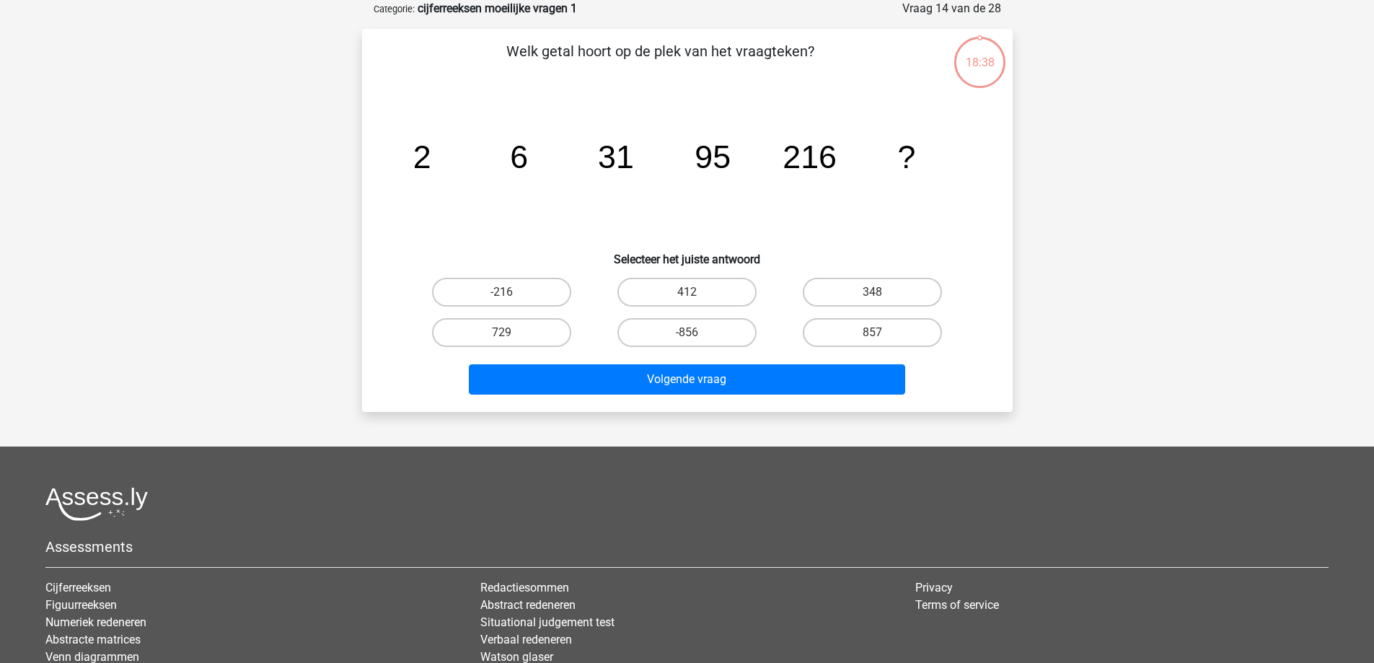
click at [709, 293] on label "412" at bounding box center [686, 292] width 139 height 29
click at [696, 293] on input "412" at bounding box center [690, 296] width 9 height 9
radio input "true"
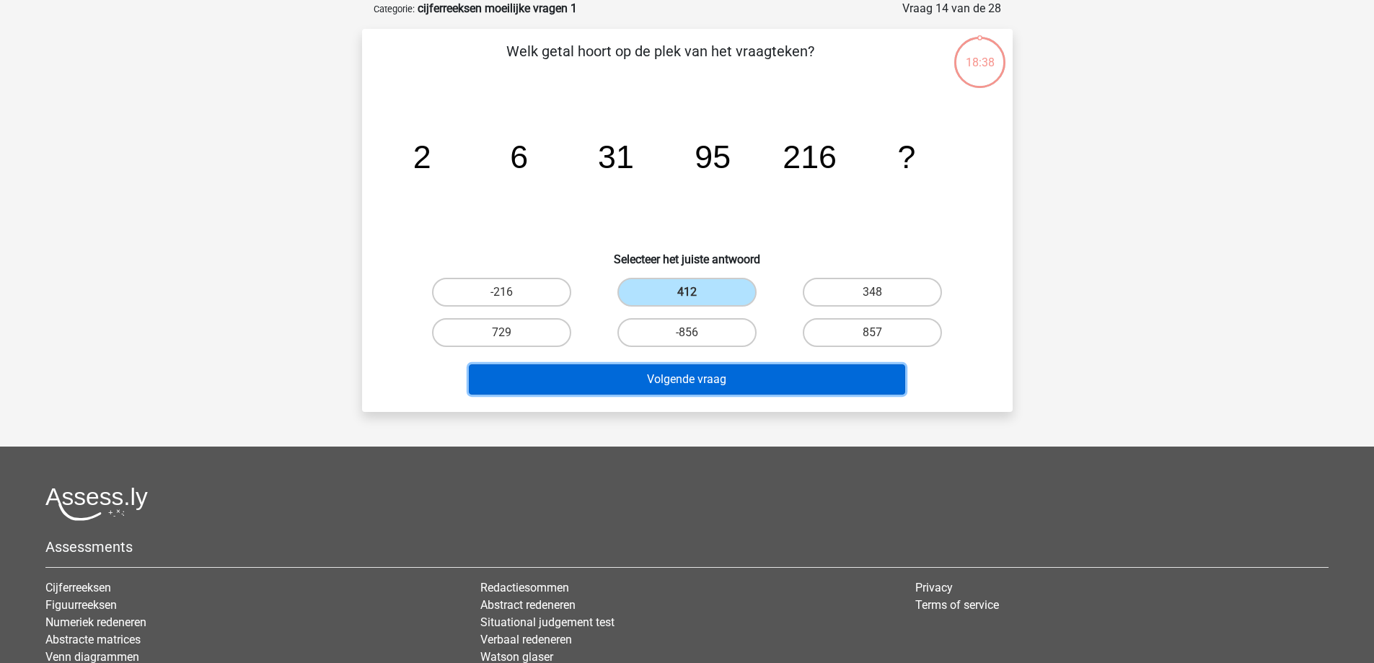
click at [707, 378] on button "Volgende vraag" at bounding box center [687, 379] width 436 height 30
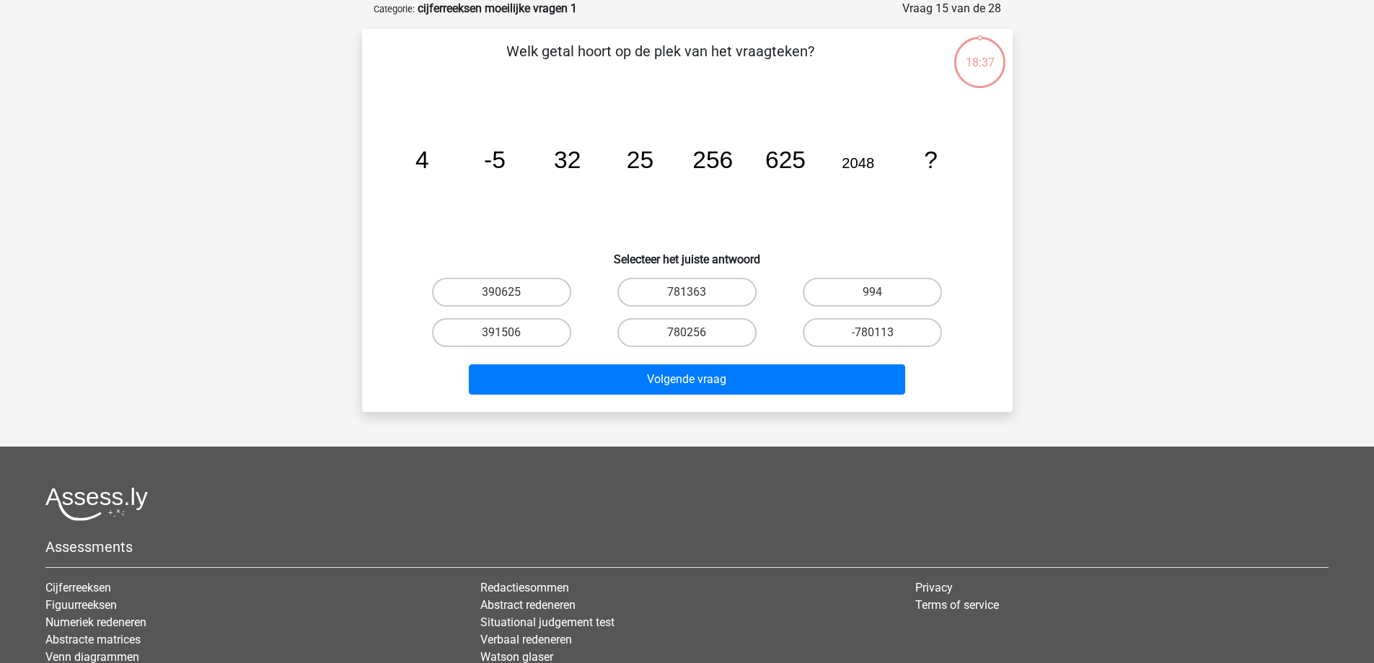
click at [852, 310] on div "994" at bounding box center [871, 292] width 185 height 40
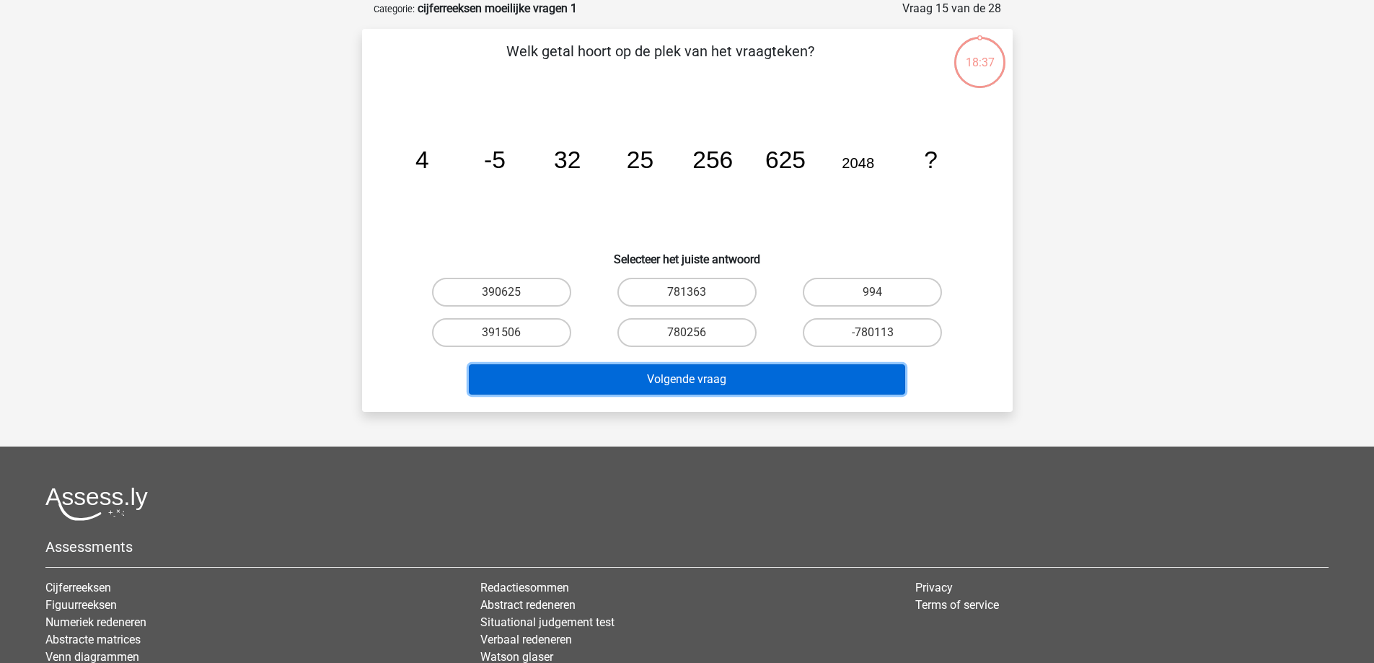
click at [805, 384] on button "Volgende vraag" at bounding box center [687, 379] width 436 height 30
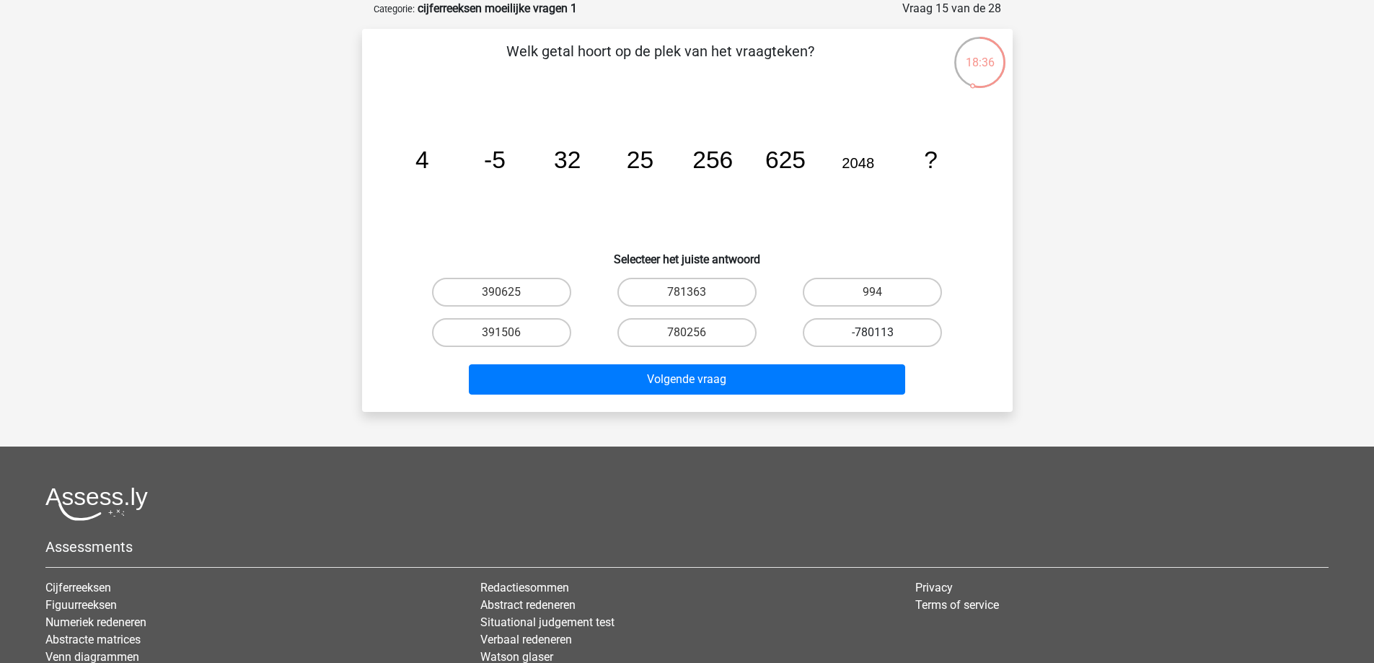
click at [857, 336] on label "-780113" at bounding box center [871, 332] width 139 height 29
click at [872, 336] on input "-780113" at bounding box center [876, 336] width 9 height 9
radio input "true"
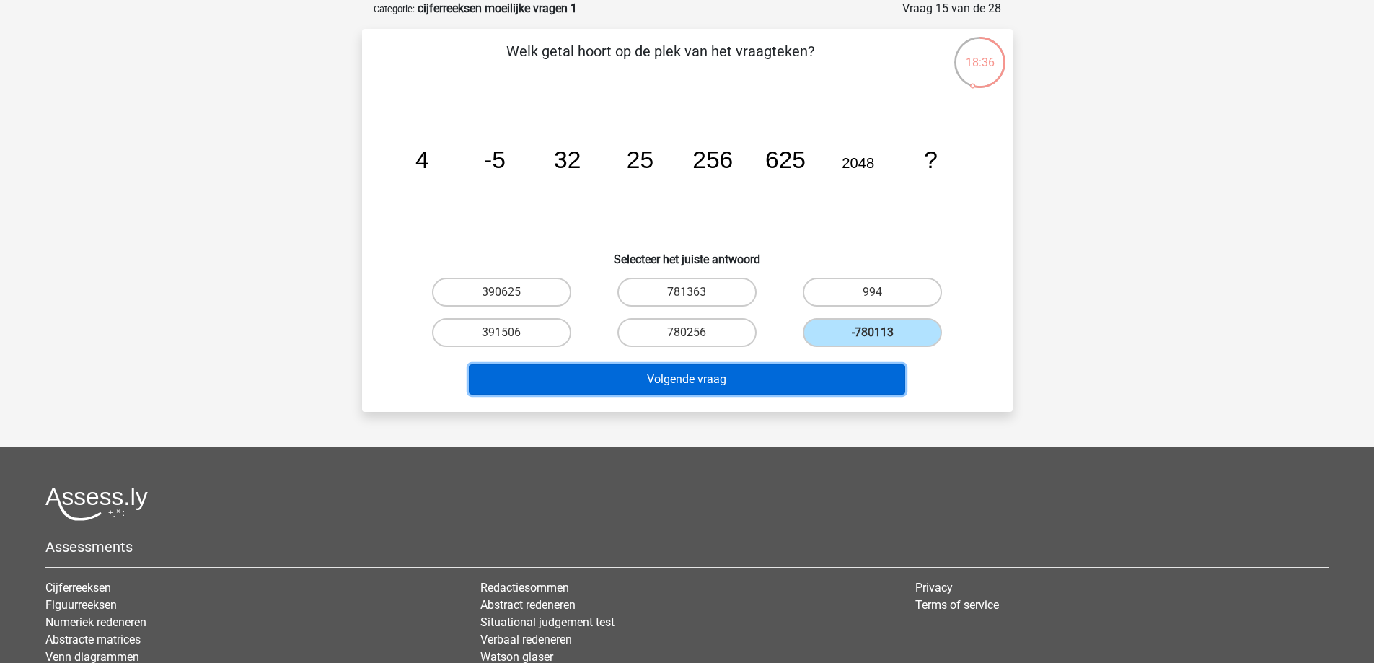
click at [841, 375] on button "Volgende vraag" at bounding box center [687, 379] width 436 height 30
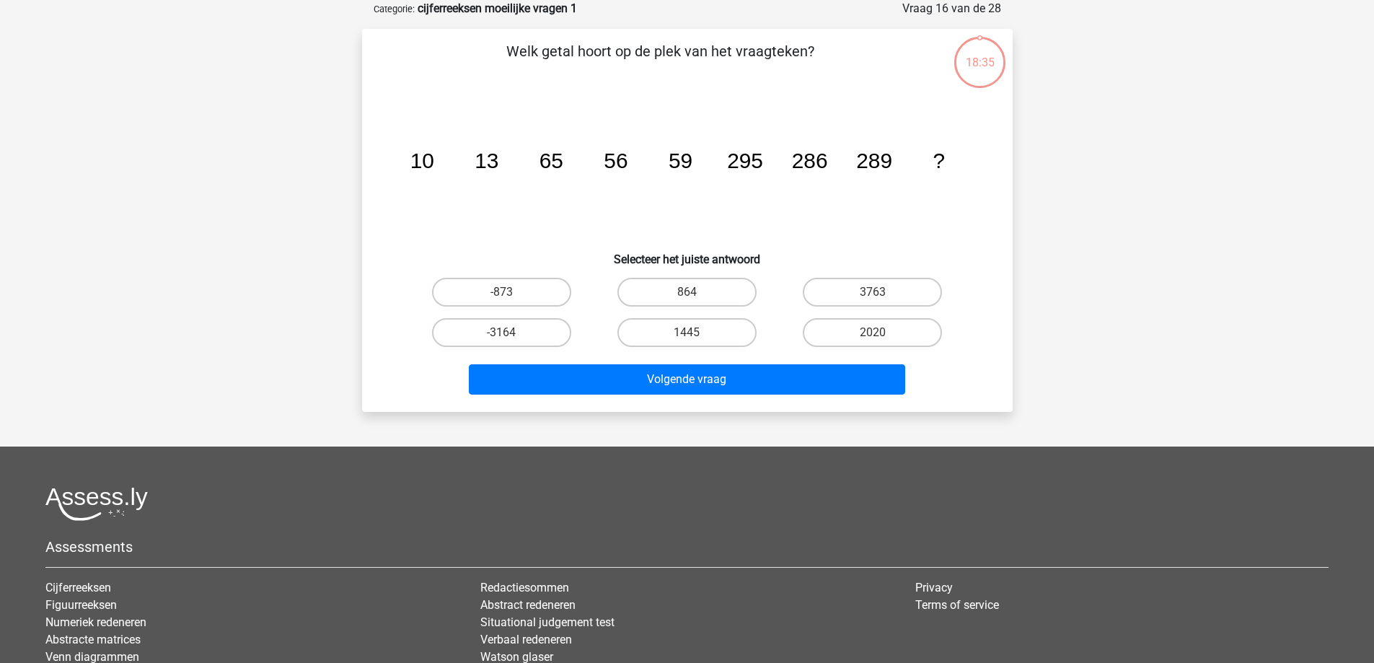
click at [880, 301] on input "3763" at bounding box center [876, 296] width 9 height 9
radio input "true"
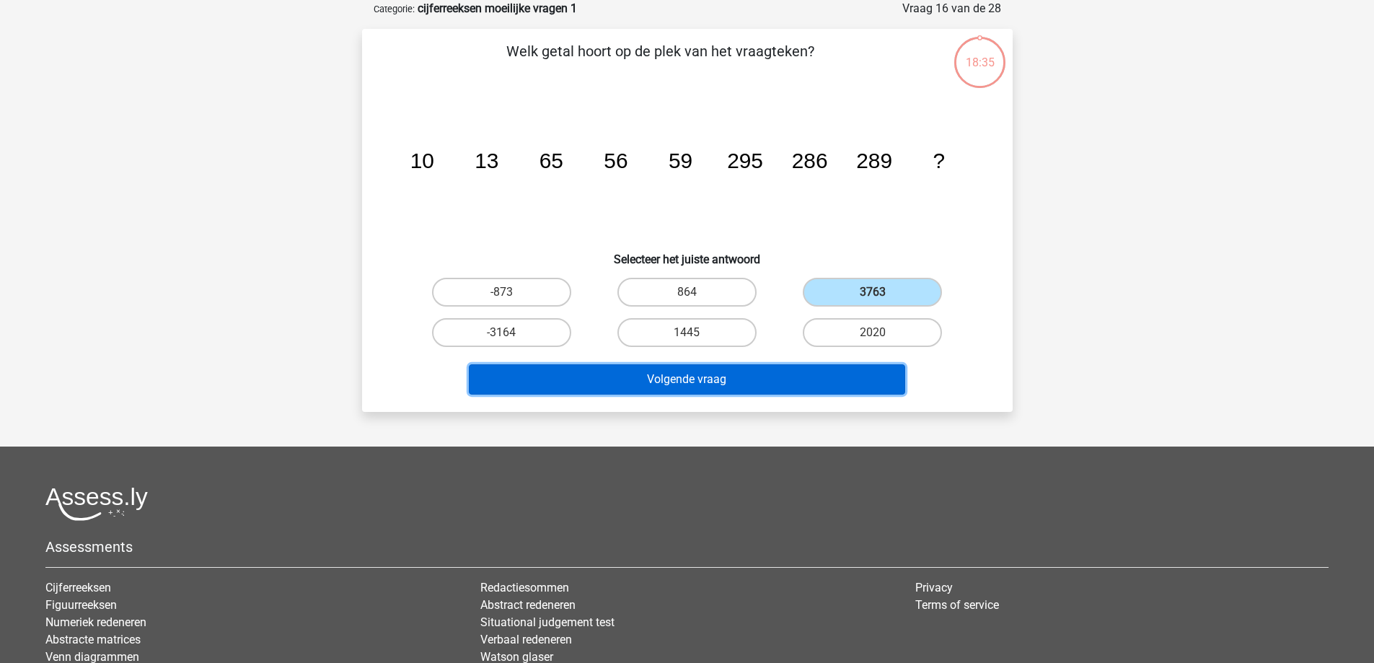
click at [844, 369] on button "Volgende vraag" at bounding box center [687, 379] width 436 height 30
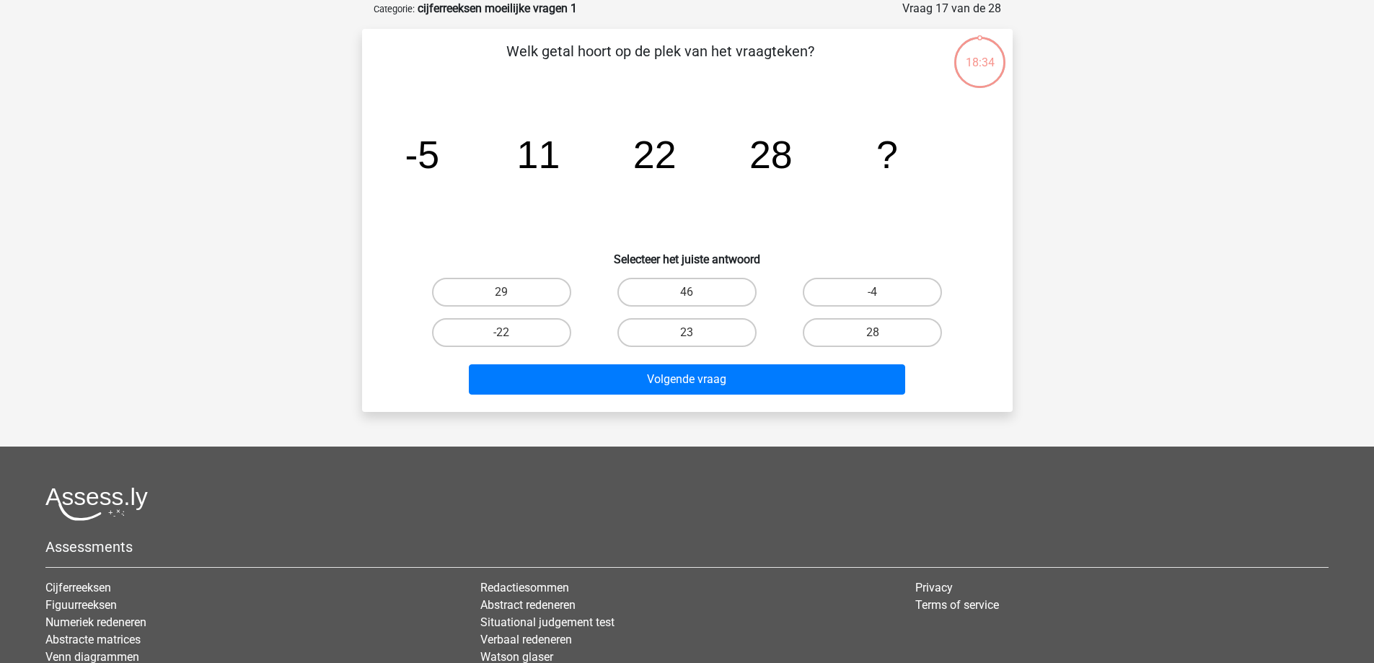
click at [877, 294] on input "-4" at bounding box center [876, 296] width 9 height 9
radio input "true"
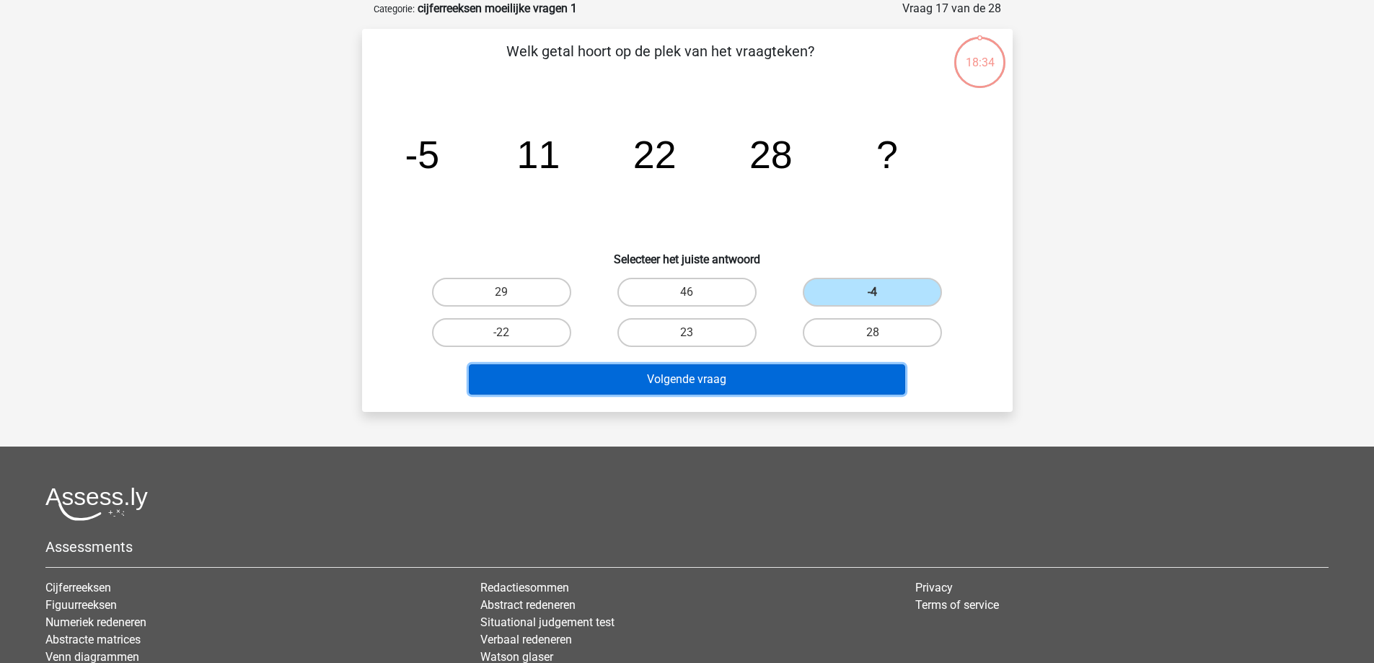
click at [858, 371] on button "Volgende vraag" at bounding box center [687, 379] width 436 height 30
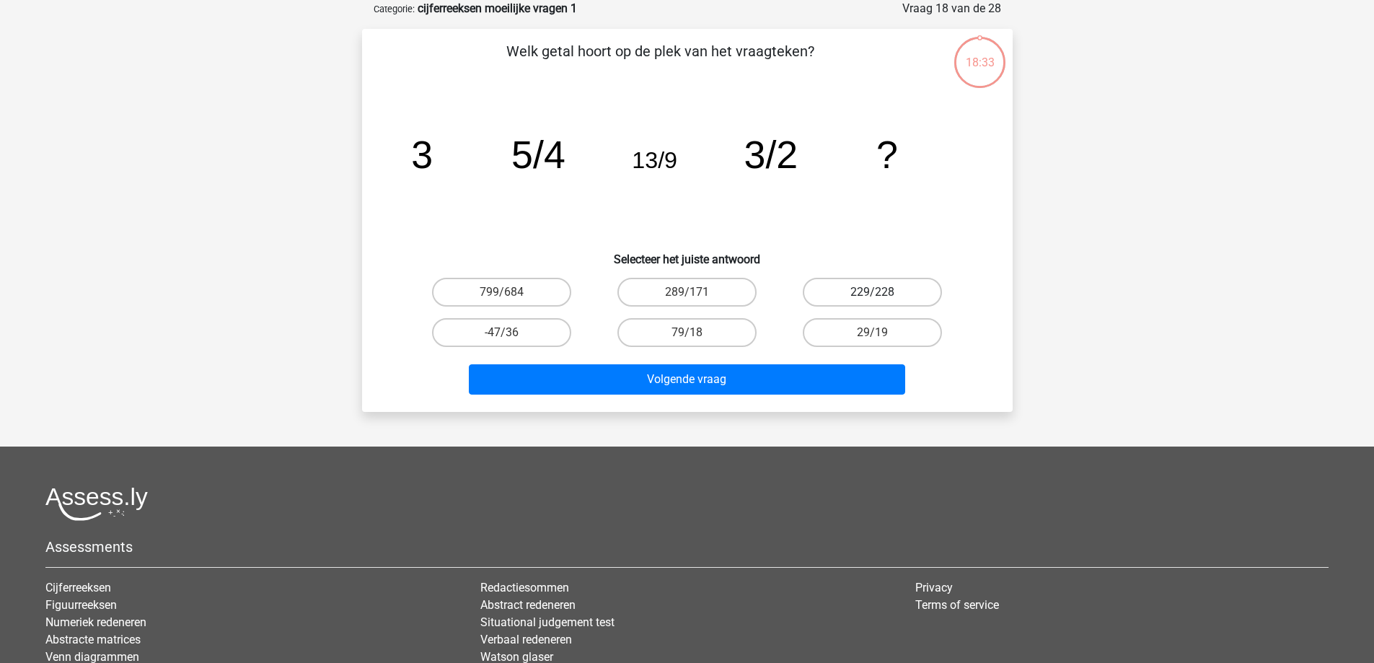
click at [903, 294] on label "229/228" at bounding box center [871, 292] width 139 height 29
click at [882, 294] on input "229/228" at bounding box center [876, 296] width 9 height 9
radio input "true"
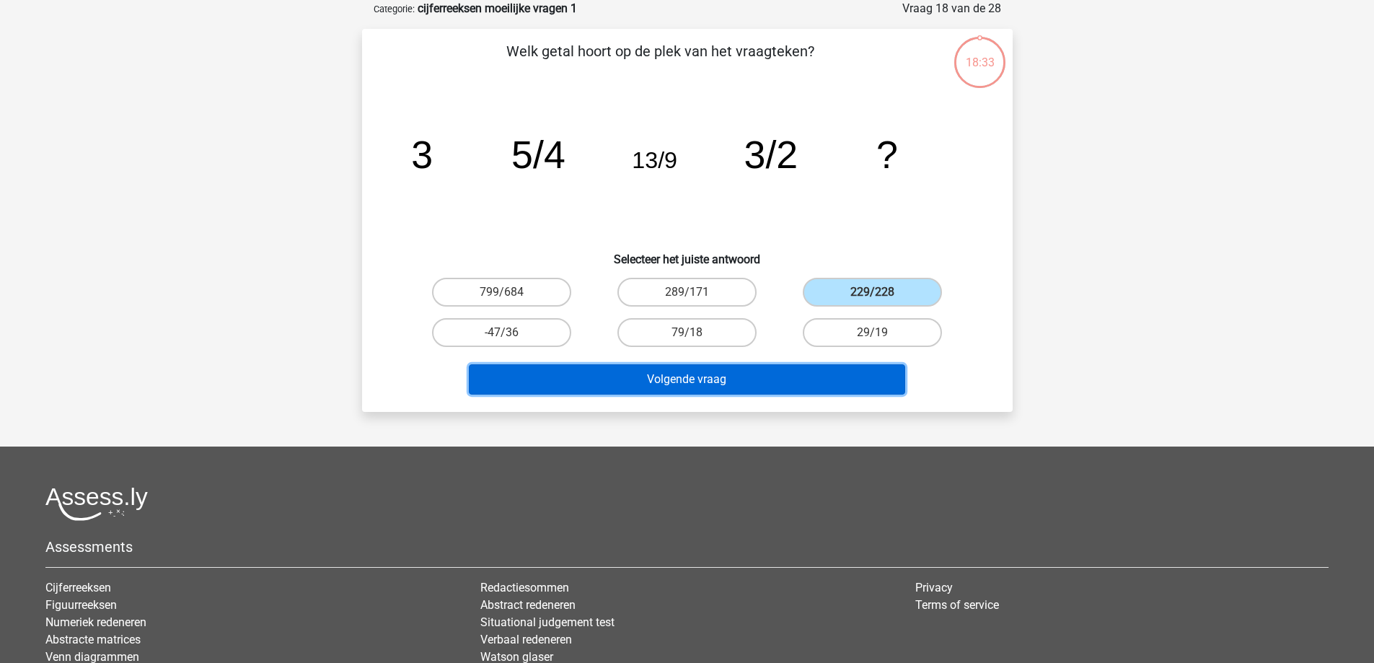
click at [862, 366] on button "Volgende vraag" at bounding box center [687, 379] width 436 height 30
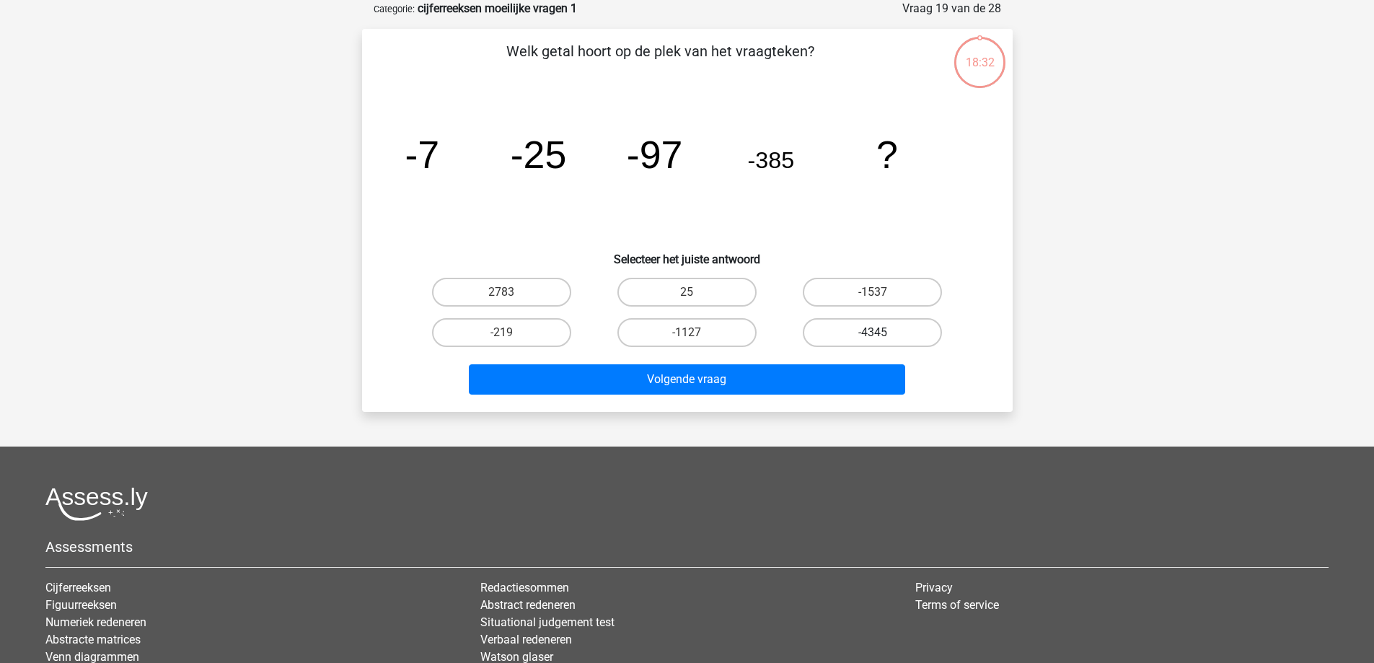
click at [882, 329] on label "-4345" at bounding box center [871, 332] width 139 height 29
click at [882, 332] on input "-4345" at bounding box center [876, 336] width 9 height 9
radio input "true"
drag, startPoint x: 861, startPoint y: 359, endPoint x: 852, endPoint y: 359, distance: 8.7
click at [859, 359] on div "Volgende vraag" at bounding box center [687, 377] width 604 height 48
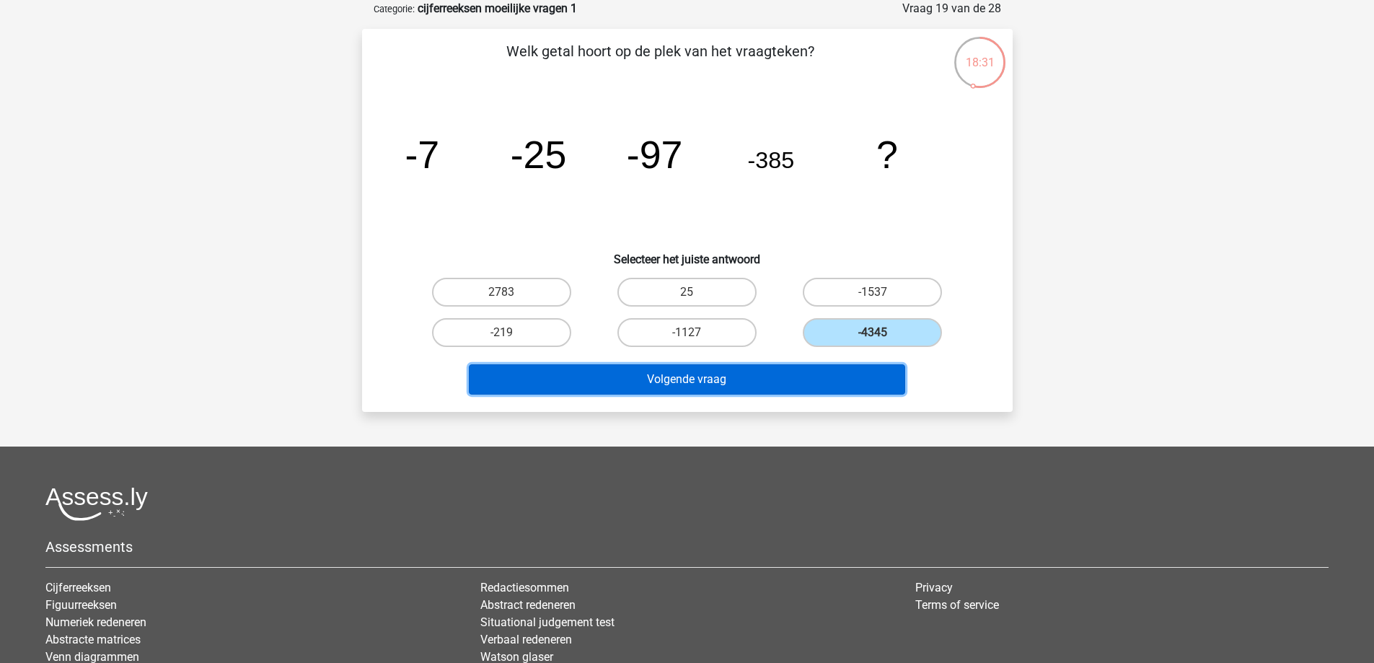
click at [680, 379] on button "Volgende vraag" at bounding box center [687, 379] width 436 height 30
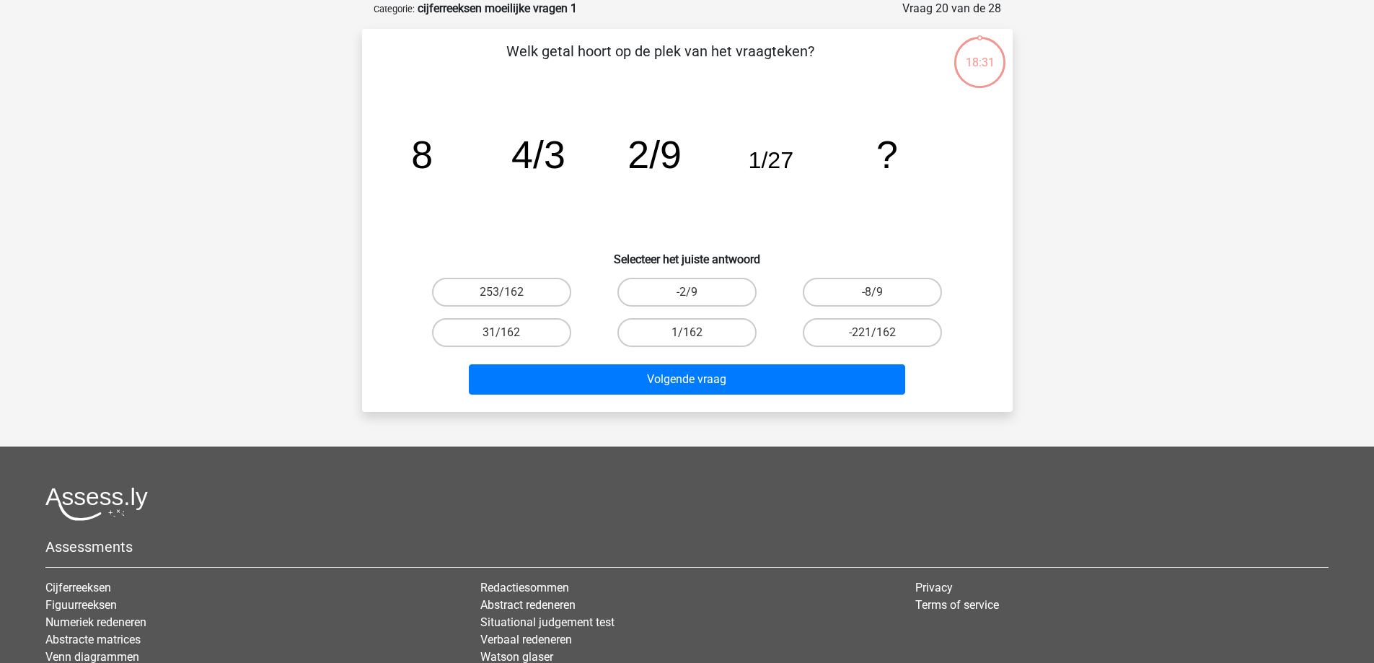
click at [456, 318] on label "31/162" at bounding box center [501, 332] width 139 height 29
click at [501, 332] on input "31/162" at bounding box center [505, 336] width 9 height 9
radio input "true"
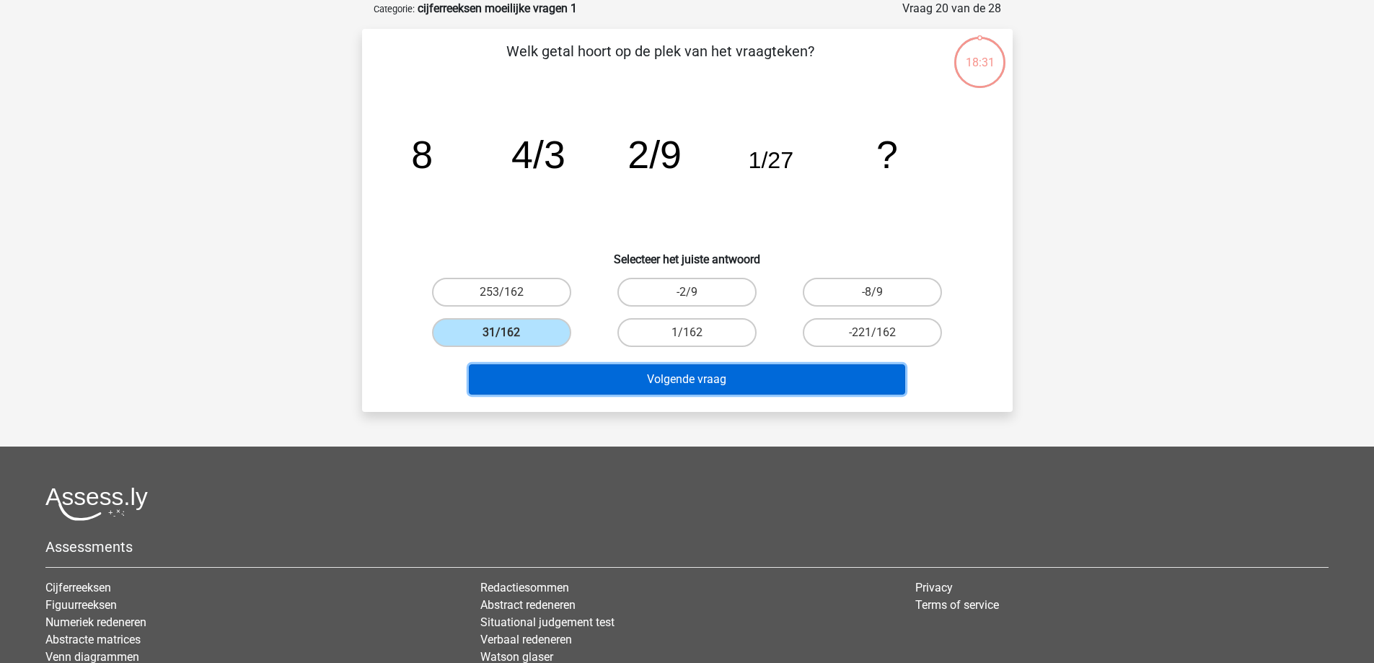
click at [532, 366] on button "Volgende vraag" at bounding box center [687, 379] width 436 height 30
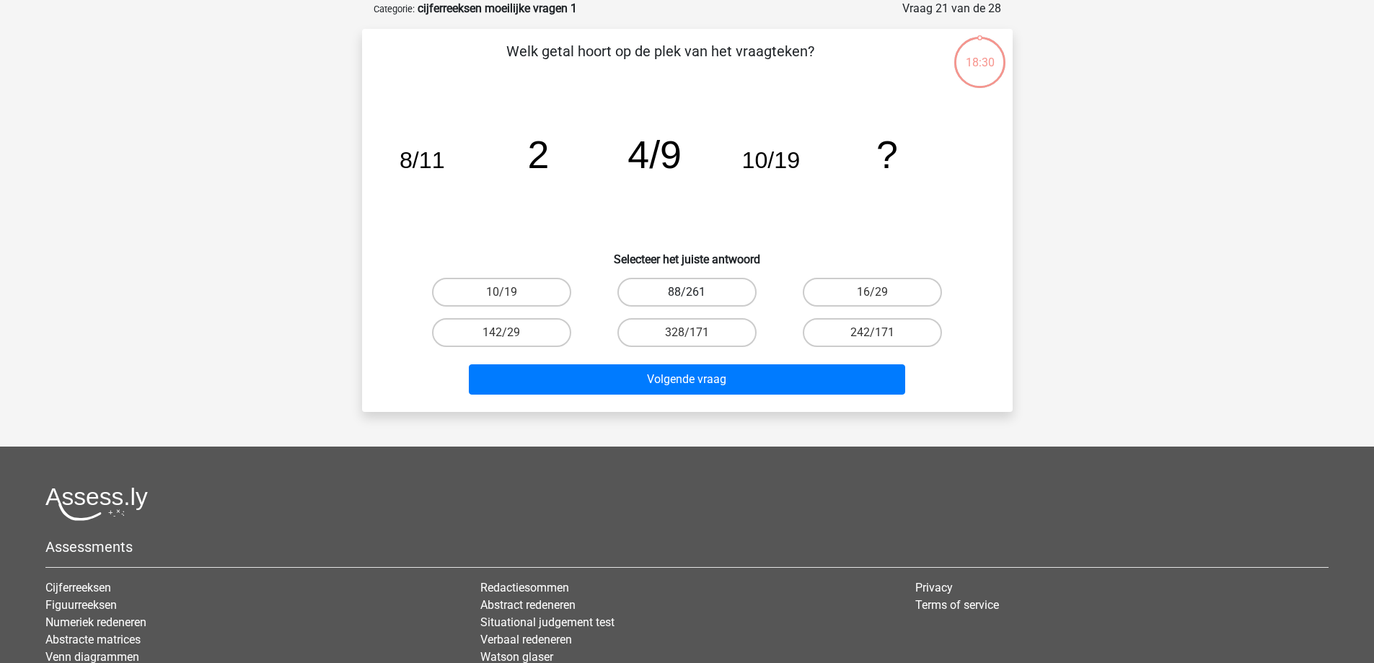
click at [660, 296] on label "88/261" at bounding box center [686, 292] width 139 height 29
click at [686, 296] on input "88/261" at bounding box center [690, 296] width 9 height 9
radio input "true"
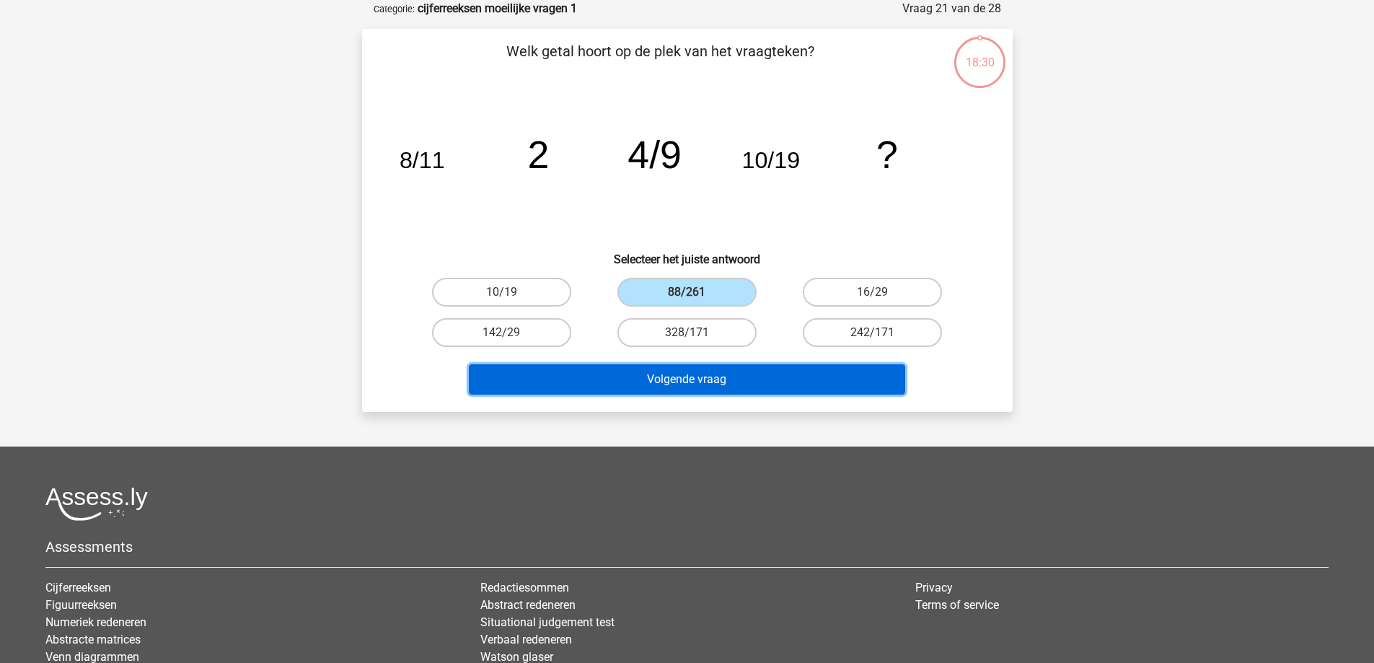
click at [650, 377] on button "Volgende vraag" at bounding box center [687, 379] width 436 height 30
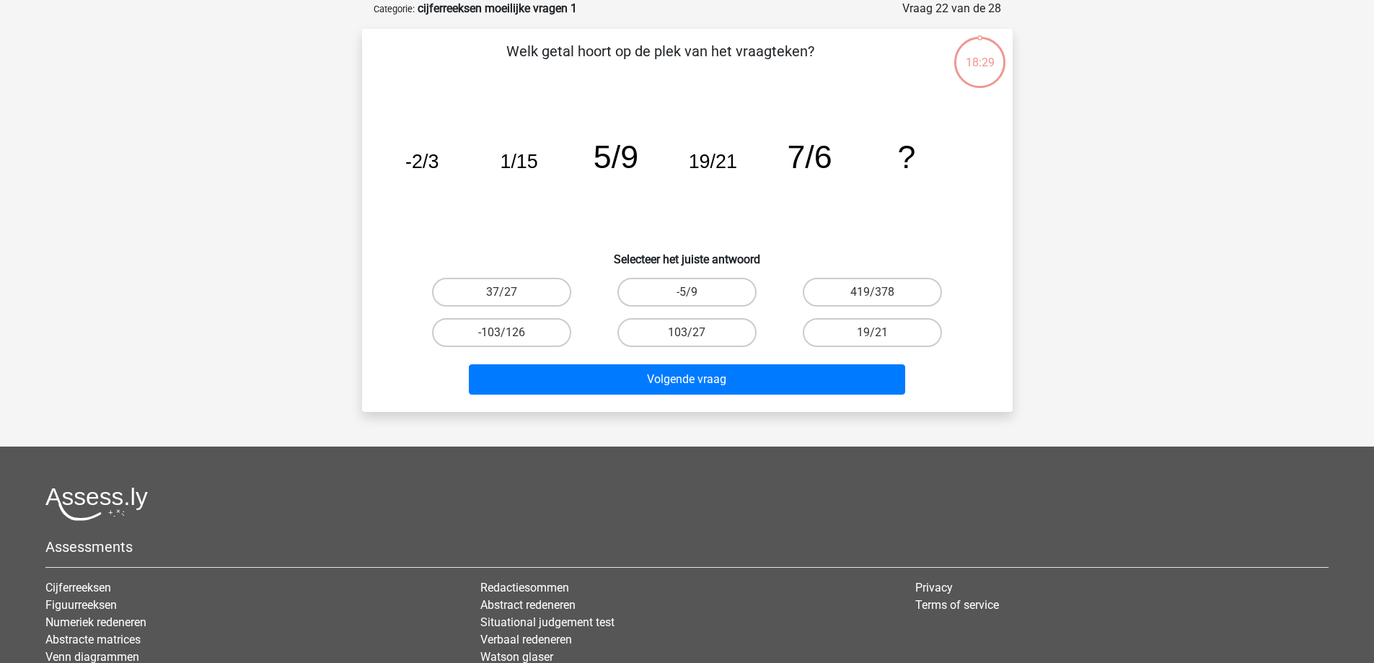
click at [502, 293] on input "37/27" at bounding box center [505, 296] width 9 height 9
radio input "true"
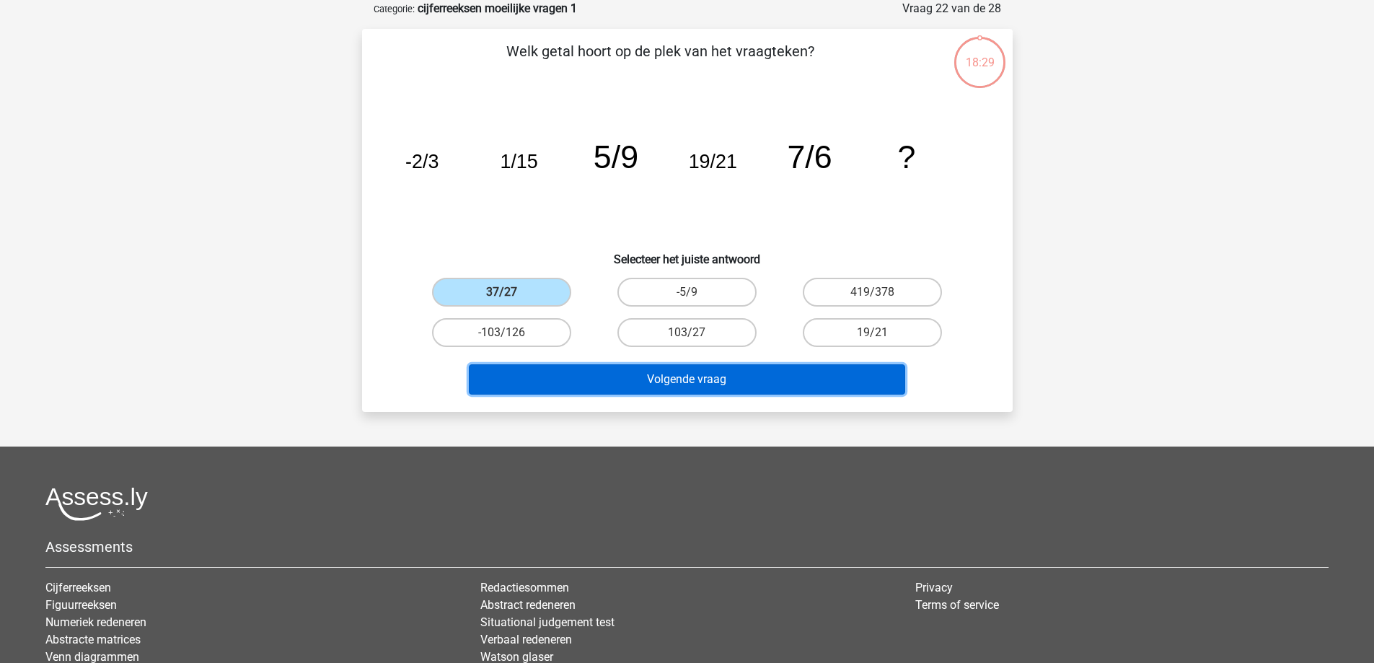
drag, startPoint x: 565, startPoint y: 381, endPoint x: 597, endPoint y: 380, distance: 31.7
click at [566, 381] on button "Volgende vraag" at bounding box center [687, 379] width 436 height 30
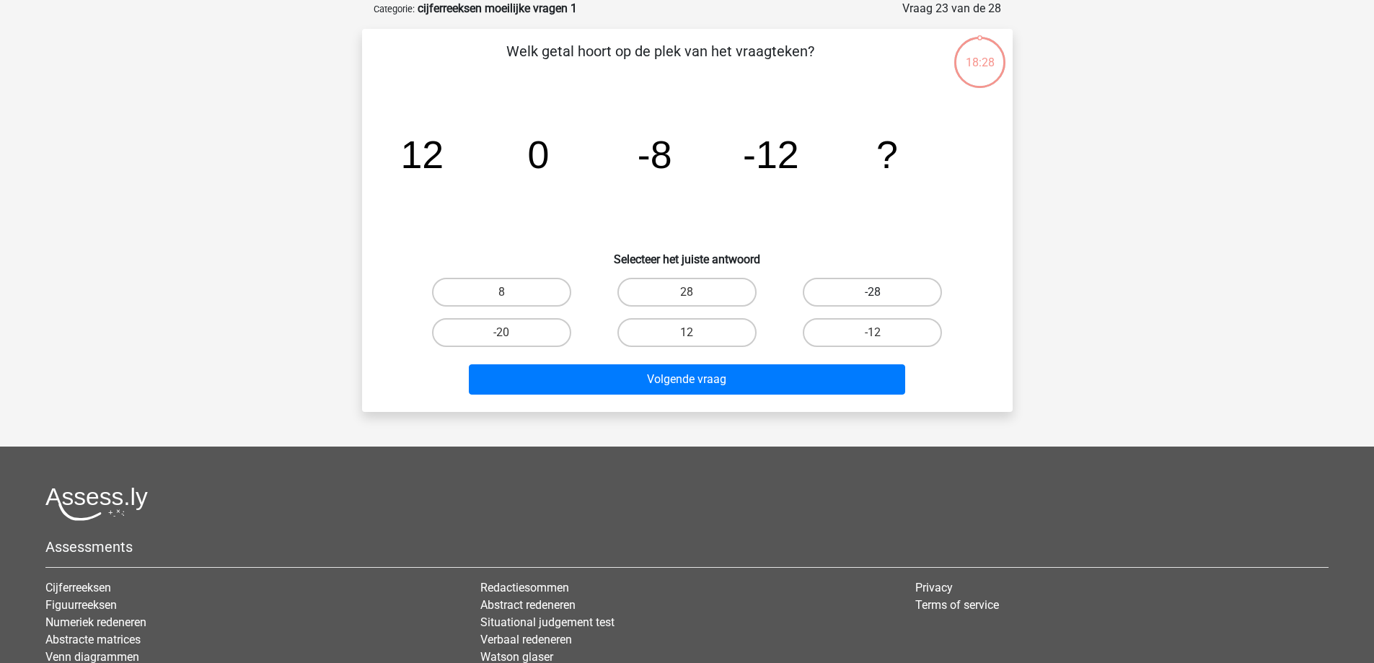
click at [869, 288] on label "-28" at bounding box center [871, 292] width 139 height 29
click at [872, 292] on input "-28" at bounding box center [876, 296] width 9 height 9
radio input "true"
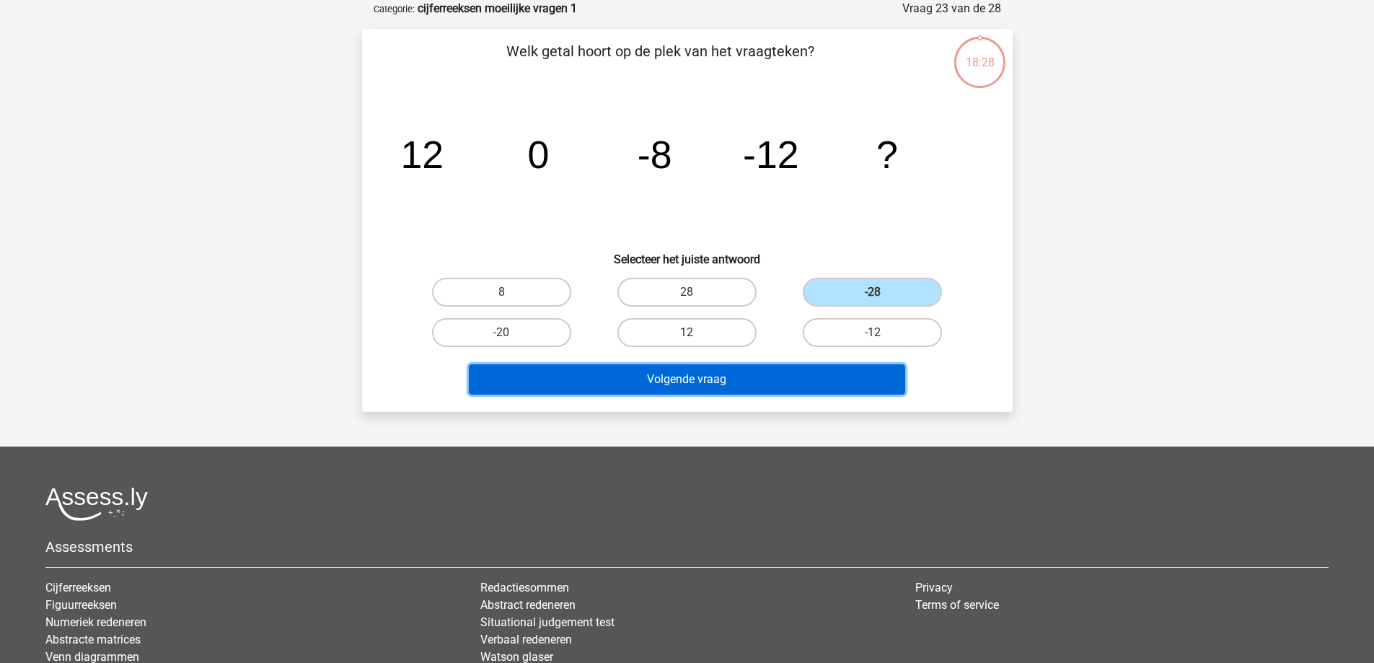
click at [768, 394] on button "Volgende vraag" at bounding box center [687, 379] width 436 height 30
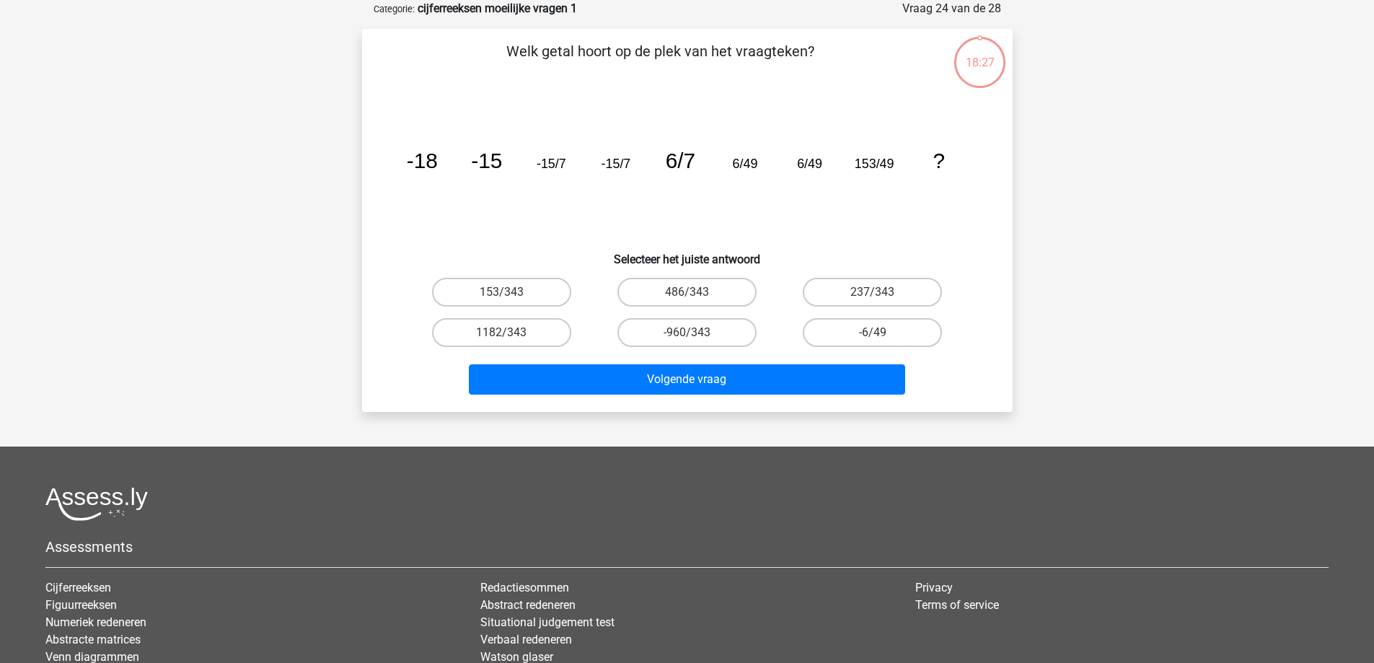
click at [693, 335] on input "-960/343" at bounding box center [690, 336] width 9 height 9
radio input "true"
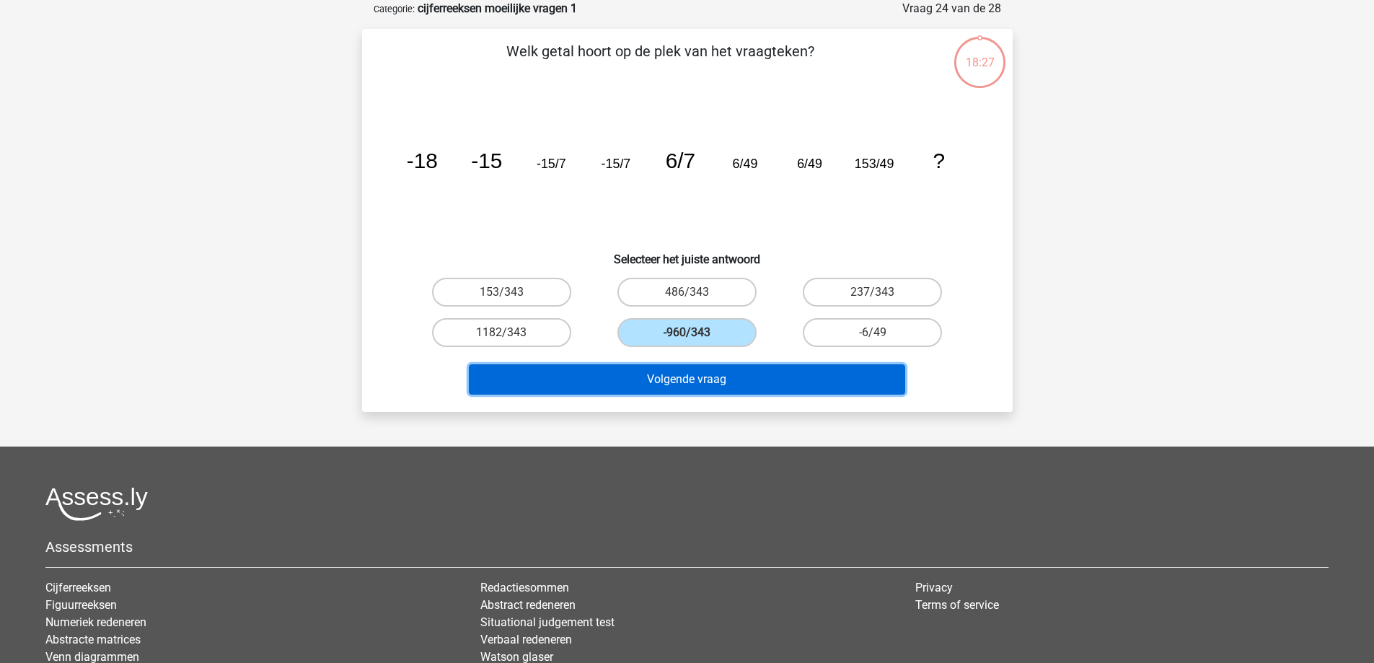
click at [677, 388] on button "Volgende vraag" at bounding box center [687, 379] width 436 height 30
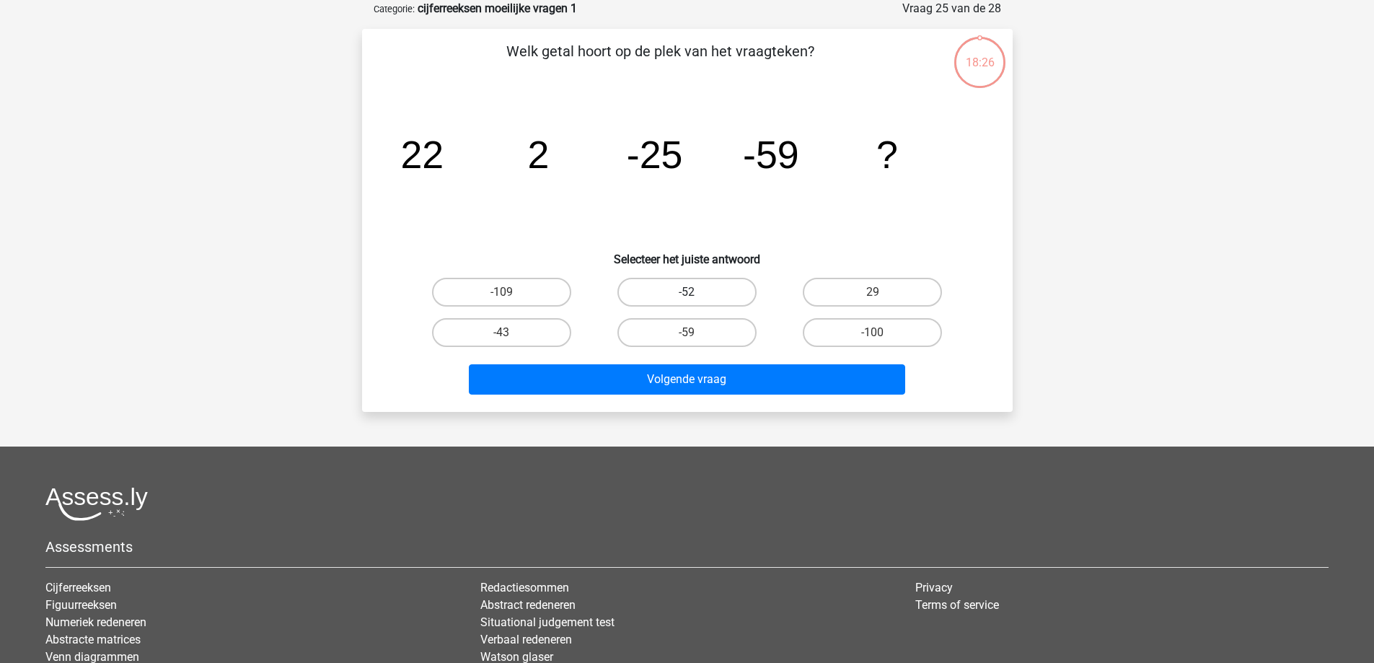
click at [677, 297] on label "-52" at bounding box center [686, 292] width 139 height 29
click at [686, 297] on input "-52" at bounding box center [690, 296] width 9 height 9
radio input "true"
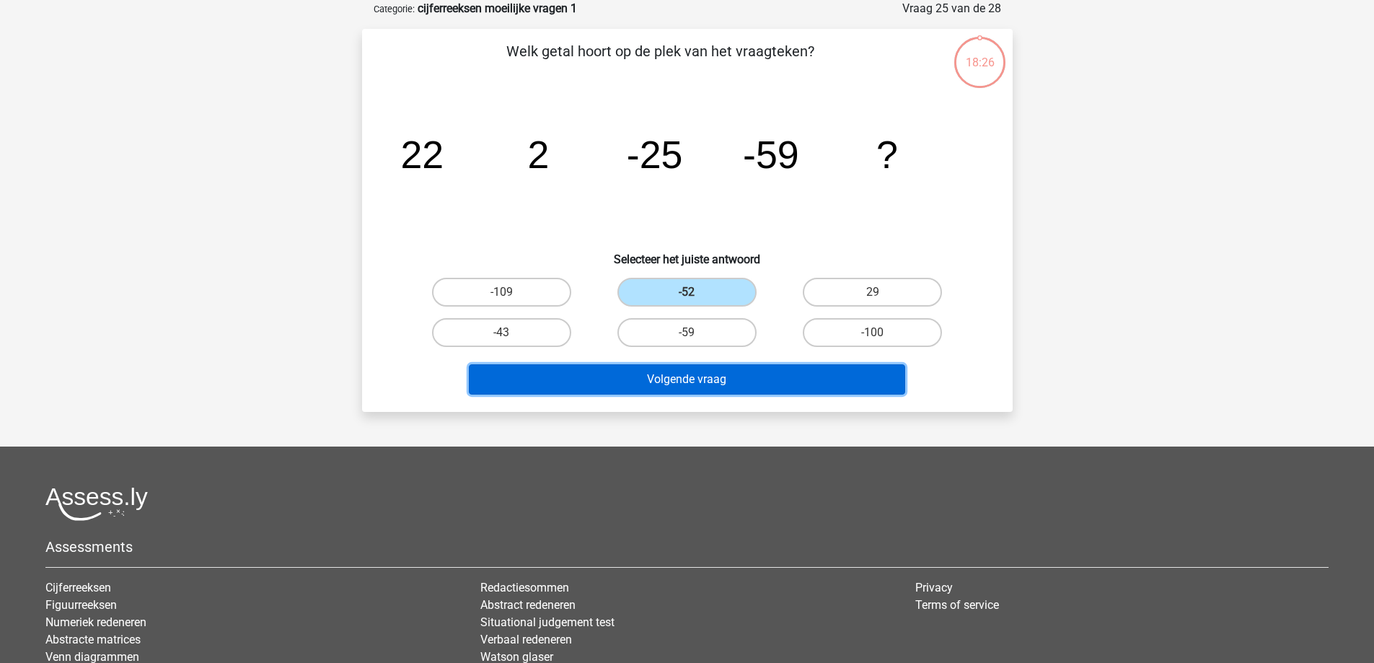
click at [681, 386] on button "Volgende vraag" at bounding box center [687, 379] width 436 height 30
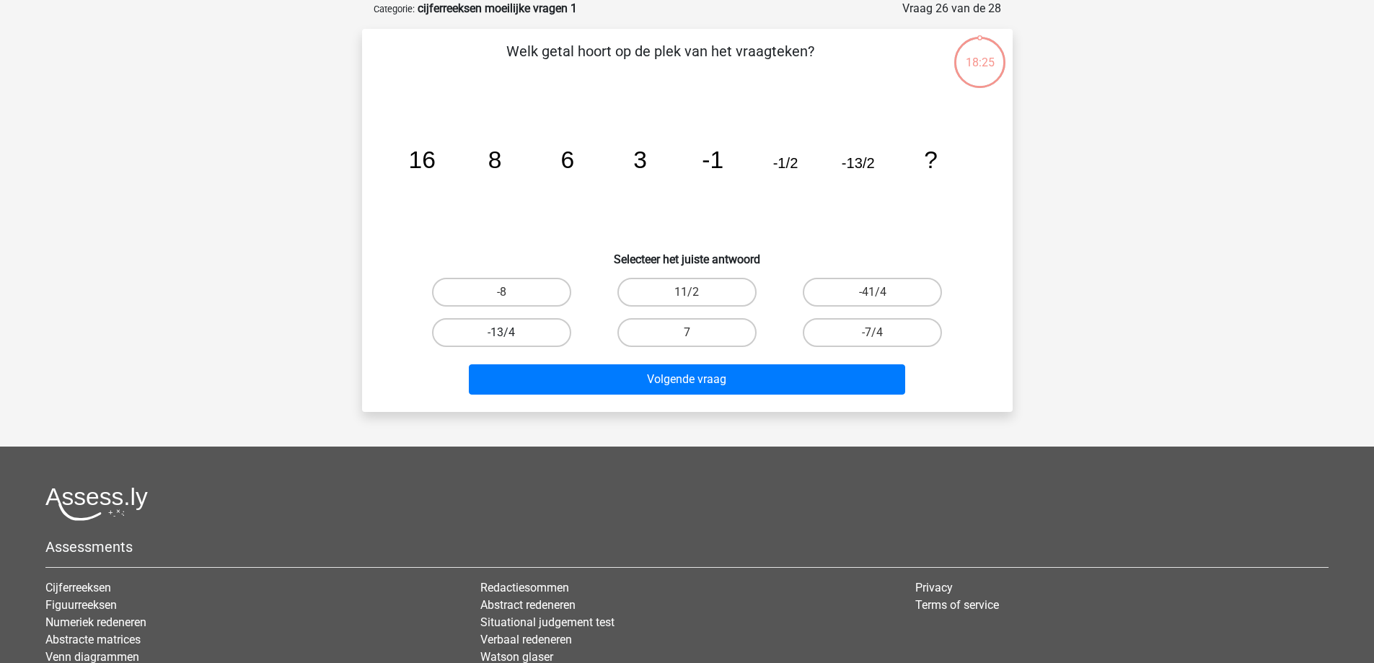
click at [533, 334] on label "-13/4" at bounding box center [501, 332] width 139 height 29
click at [510, 334] on input "-13/4" at bounding box center [505, 336] width 9 height 9
radio input "true"
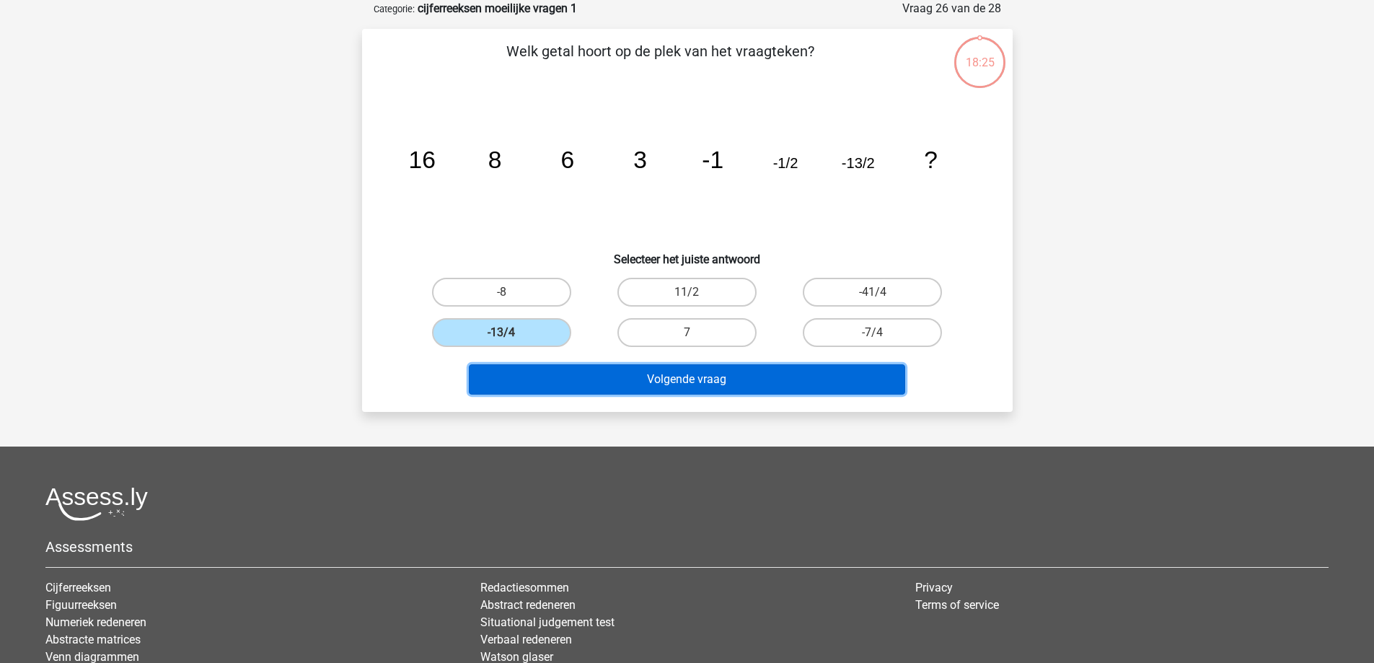
click at [562, 381] on button "Volgende vraag" at bounding box center [687, 379] width 436 height 30
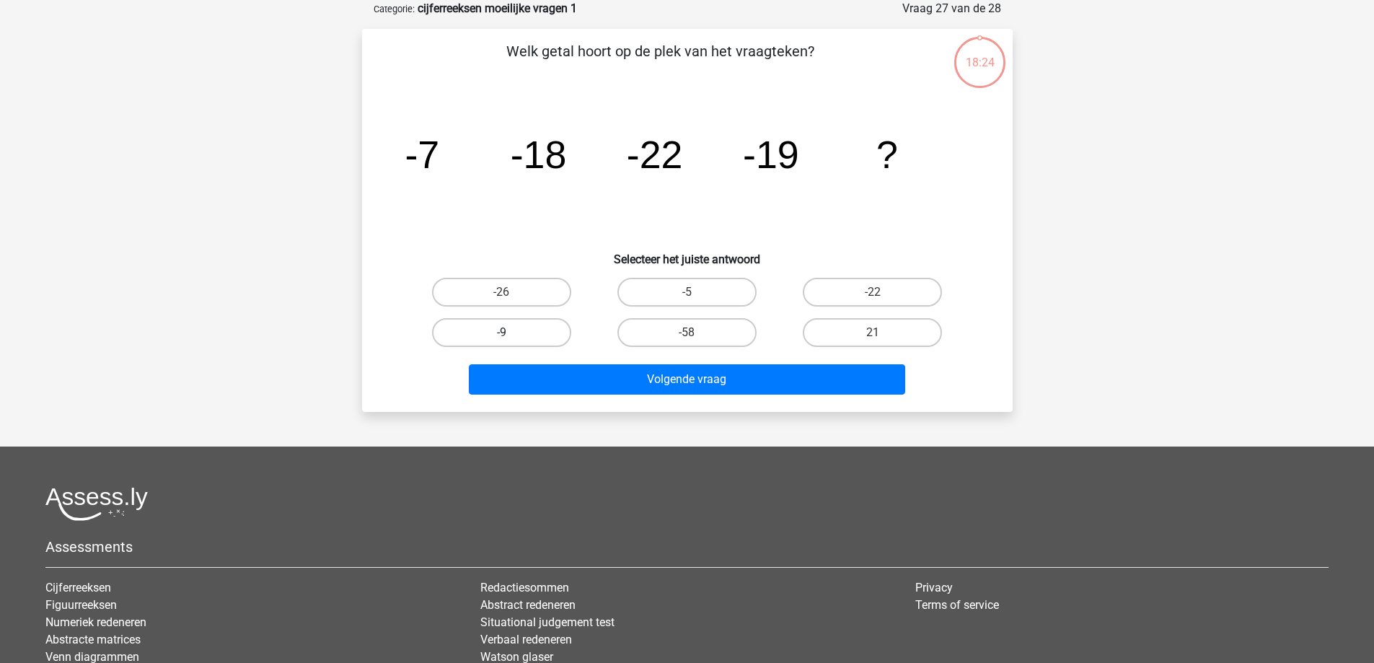
click at [516, 332] on label "-9" at bounding box center [501, 332] width 139 height 29
click at [510, 332] on input "-9" at bounding box center [505, 336] width 9 height 9
radio input "true"
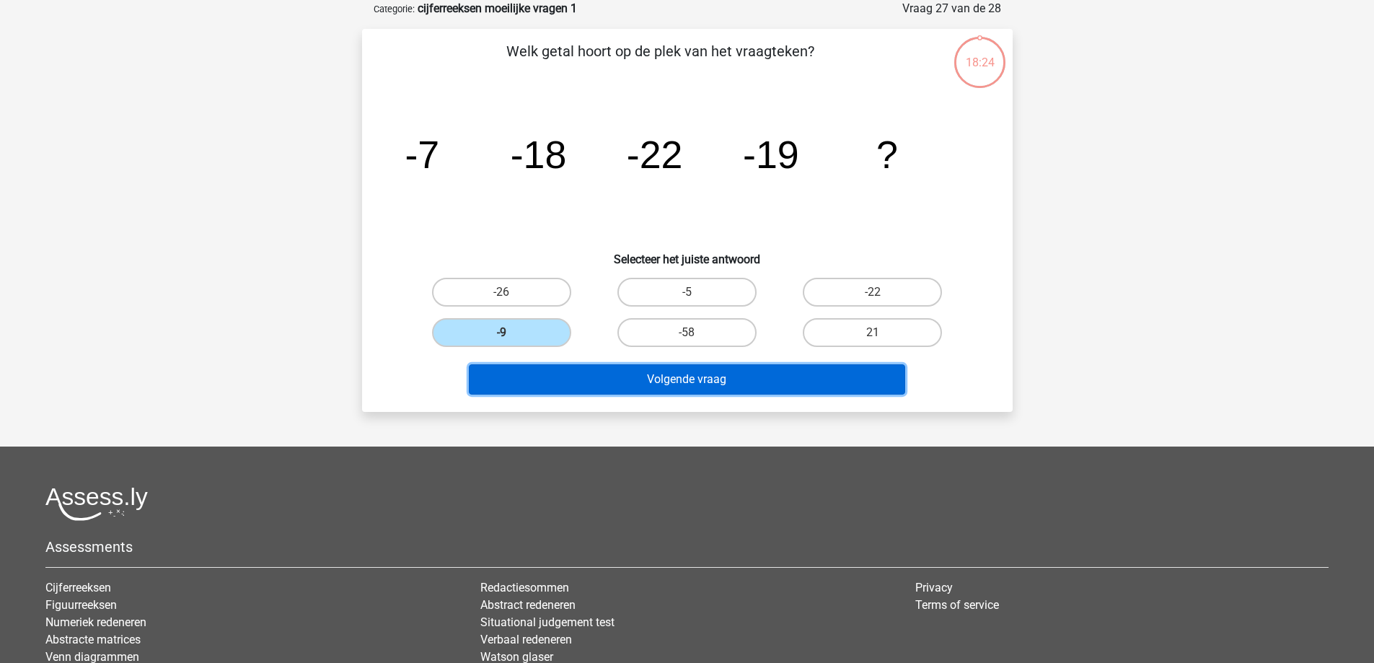
click at [554, 380] on button "Volgende vraag" at bounding box center [687, 379] width 436 height 30
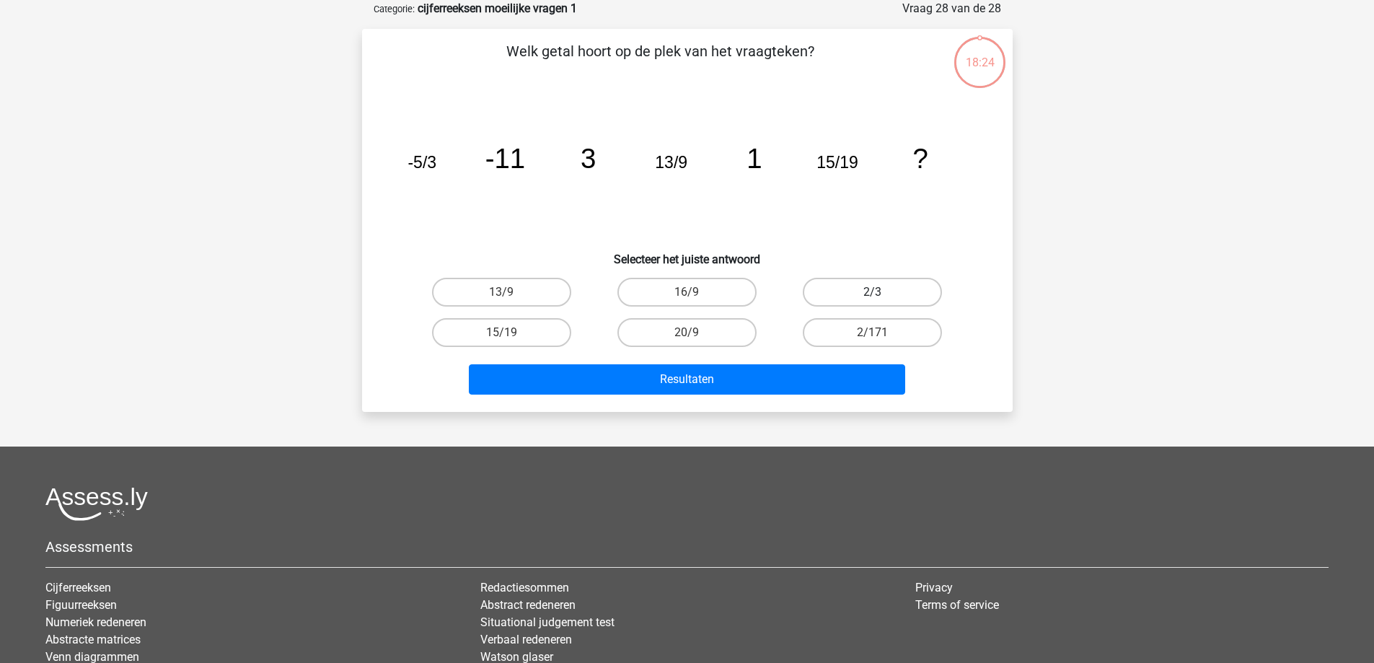
click at [829, 293] on label "2/3" at bounding box center [871, 292] width 139 height 29
click at [872, 293] on input "2/3" at bounding box center [876, 296] width 9 height 9
radio input "true"
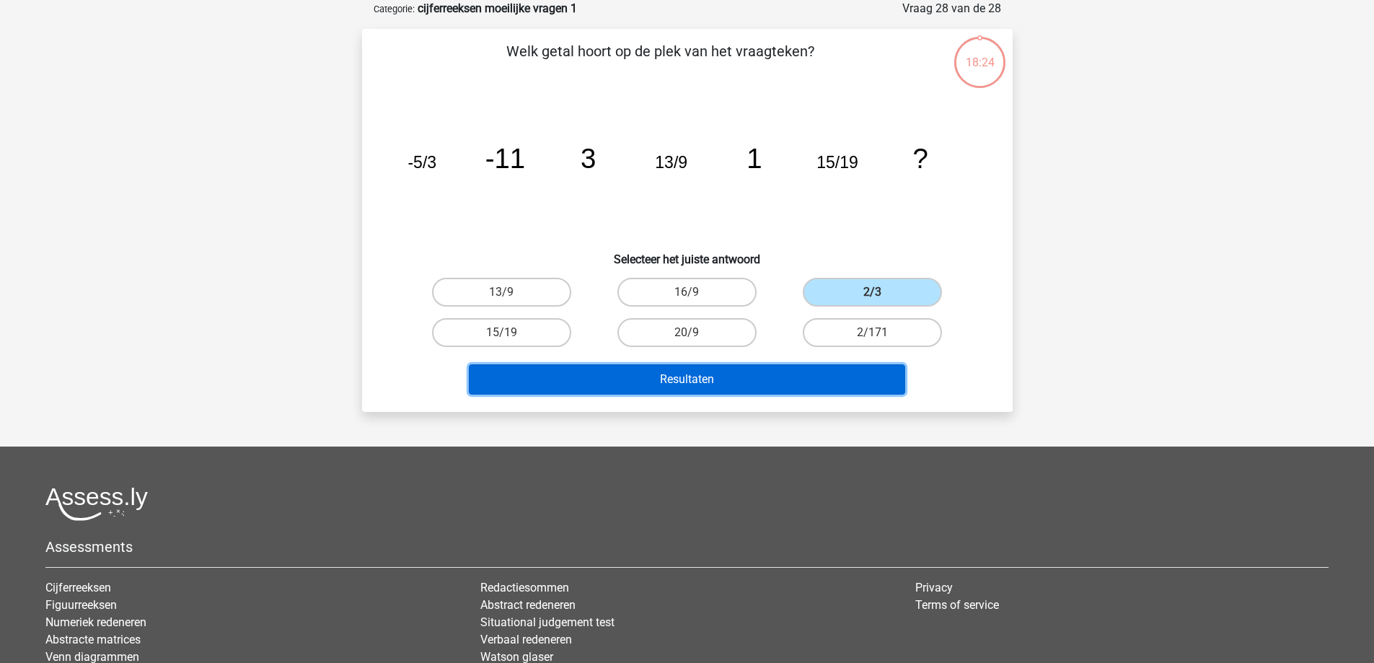
click at [790, 375] on button "Resultaten" at bounding box center [687, 379] width 436 height 30
